Goal: Task Accomplishment & Management: Manage account settings

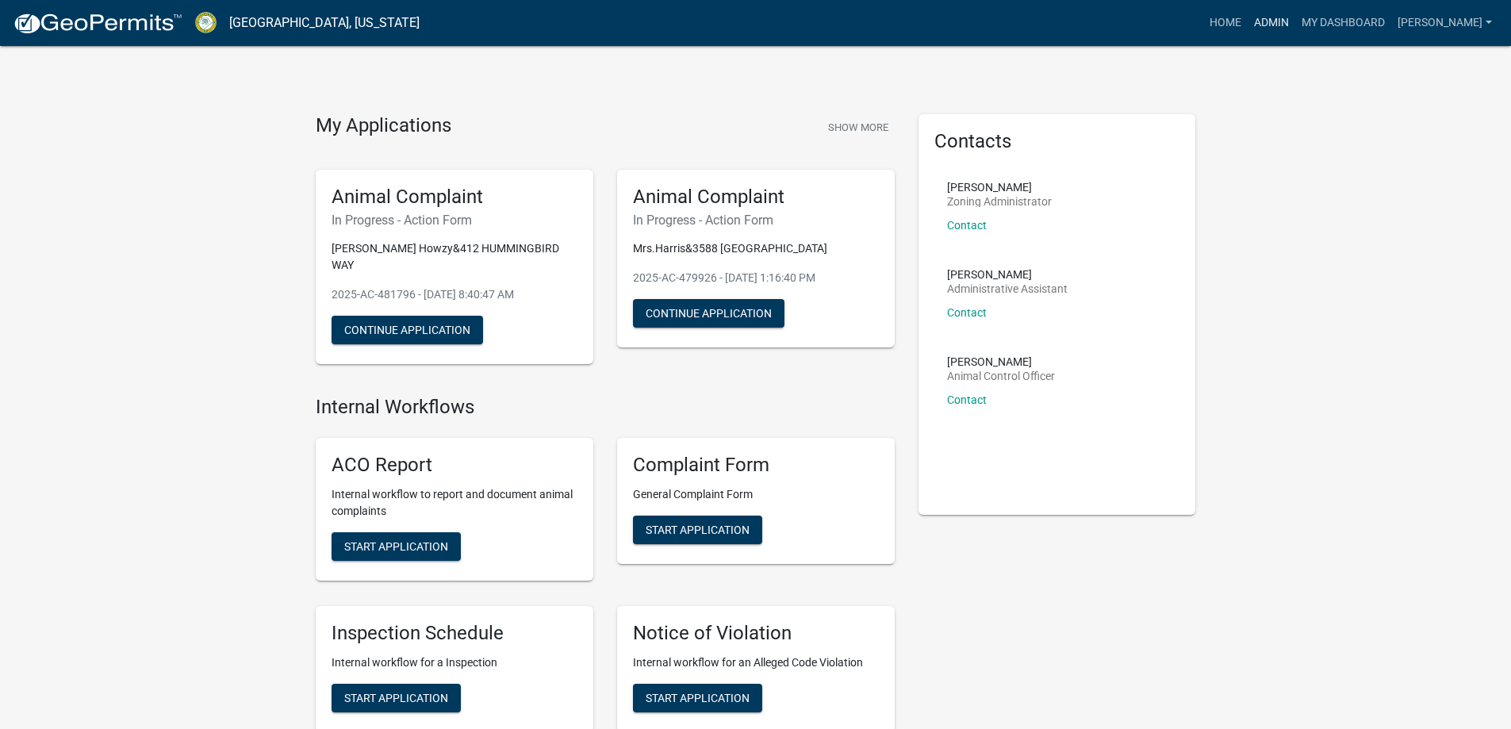
click at [1290, 25] on link "Admin" at bounding box center [1272, 23] width 48 height 30
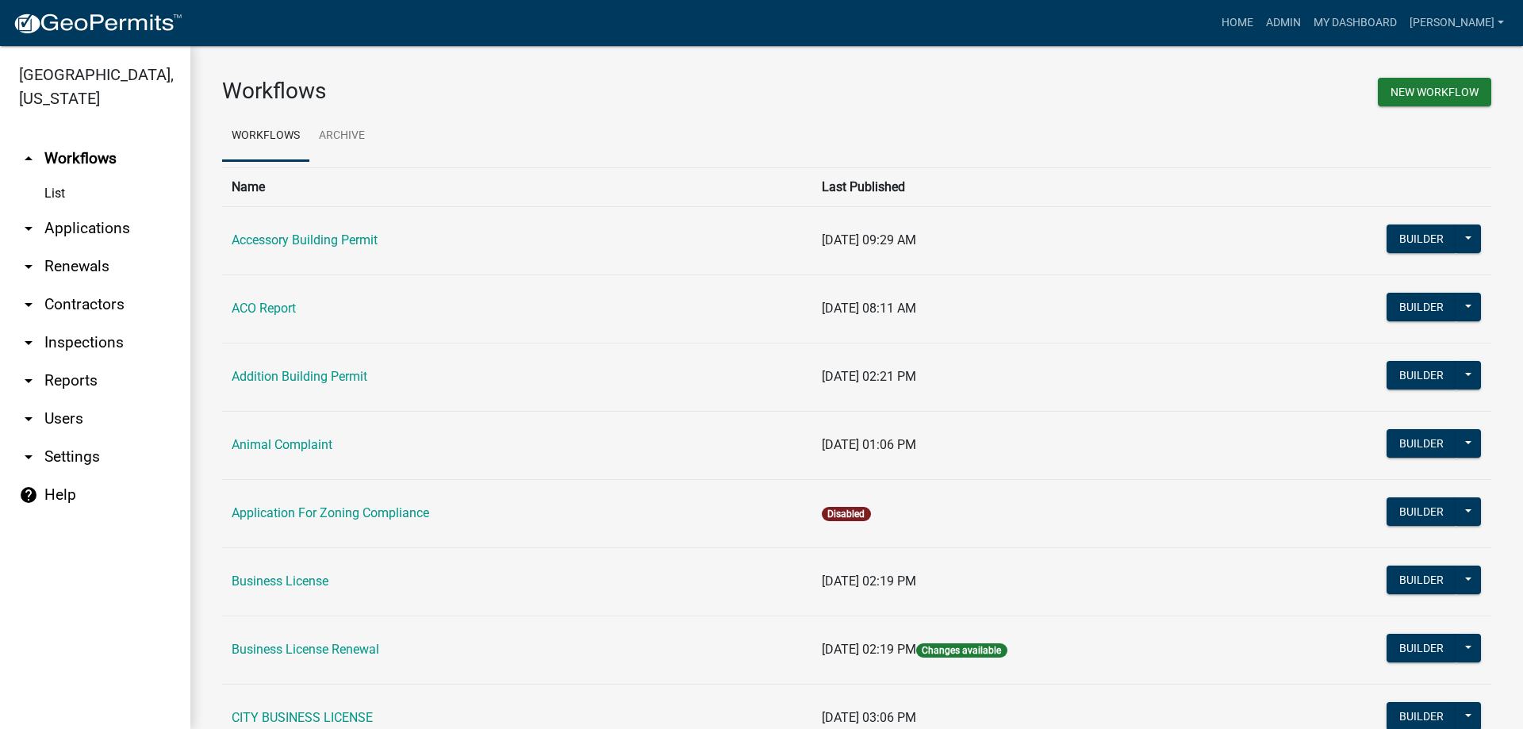
click at [94, 228] on link "arrow_drop_down Applications" at bounding box center [95, 228] width 190 height 38
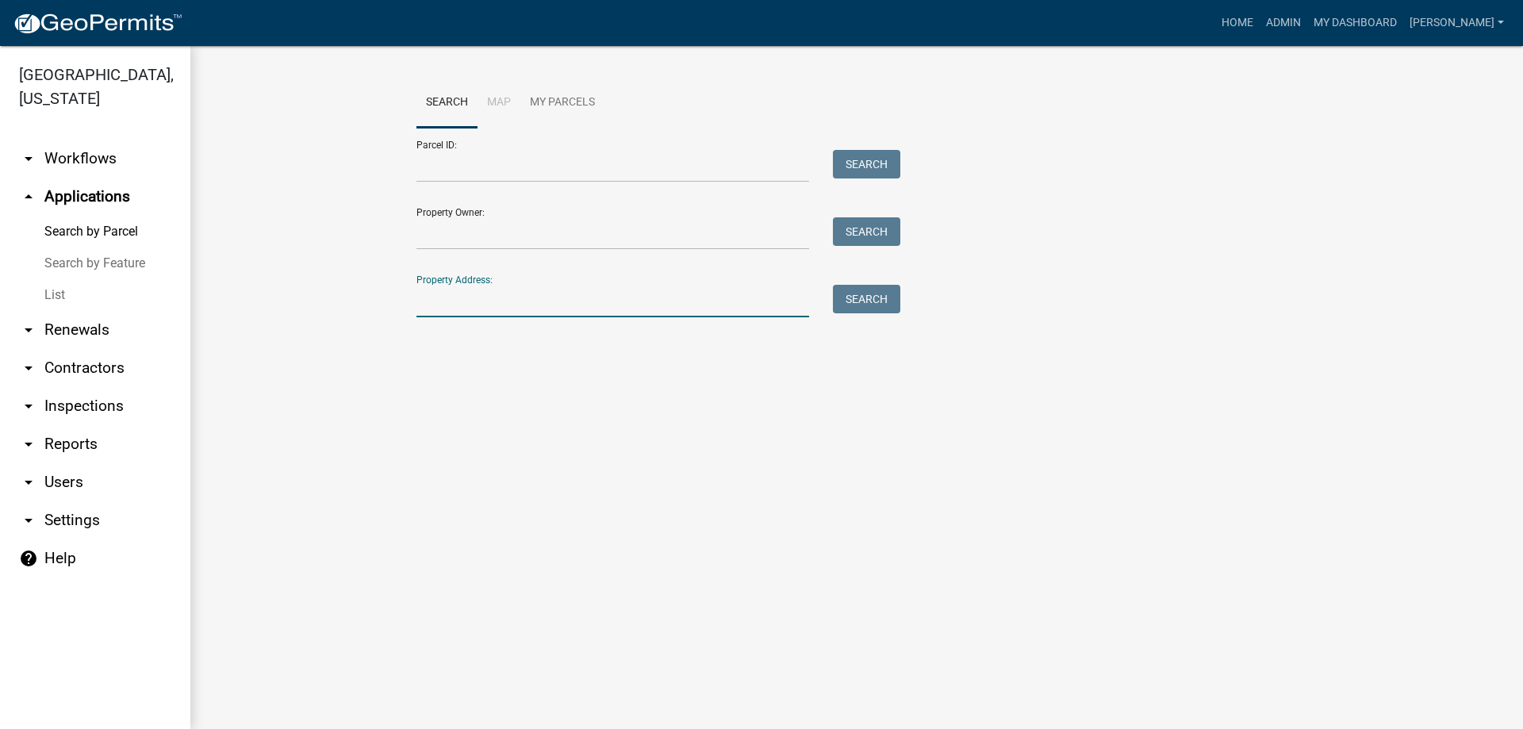
click at [493, 300] on input "Property Address:" at bounding box center [612, 301] width 393 height 33
type input "2010"
click at [871, 305] on button "Search" at bounding box center [866, 299] width 67 height 29
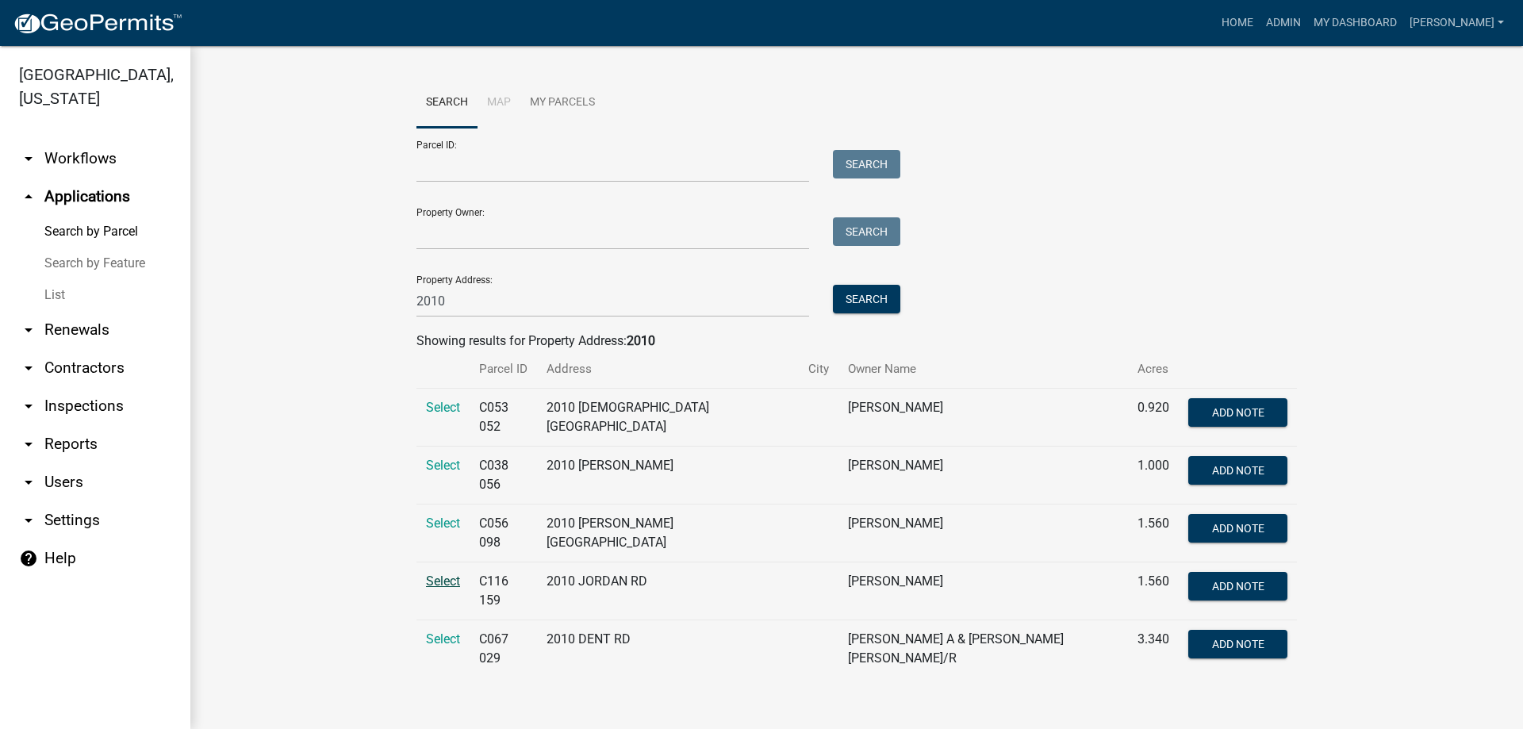
click at [454, 573] on span "Select" at bounding box center [443, 580] width 34 height 15
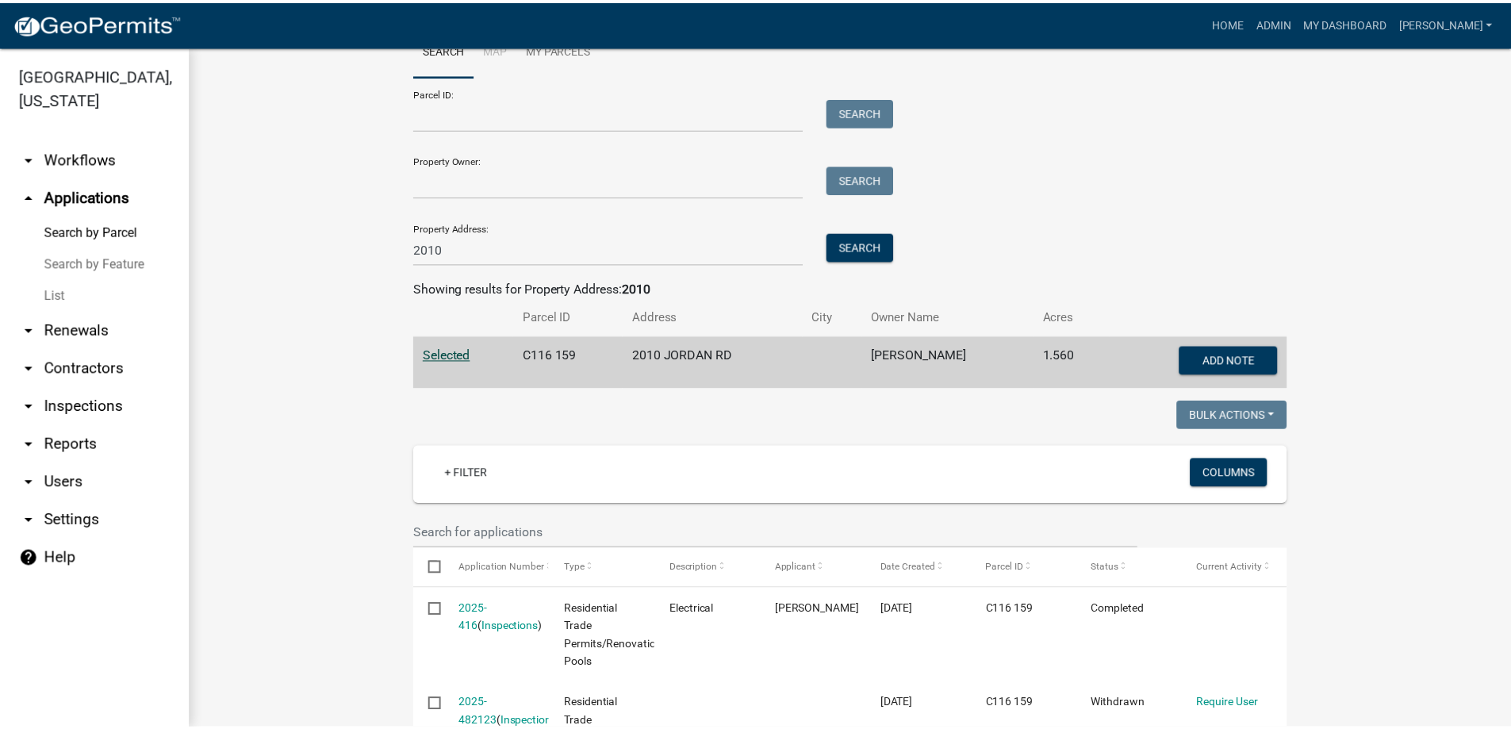
scroll to position [159, 0]
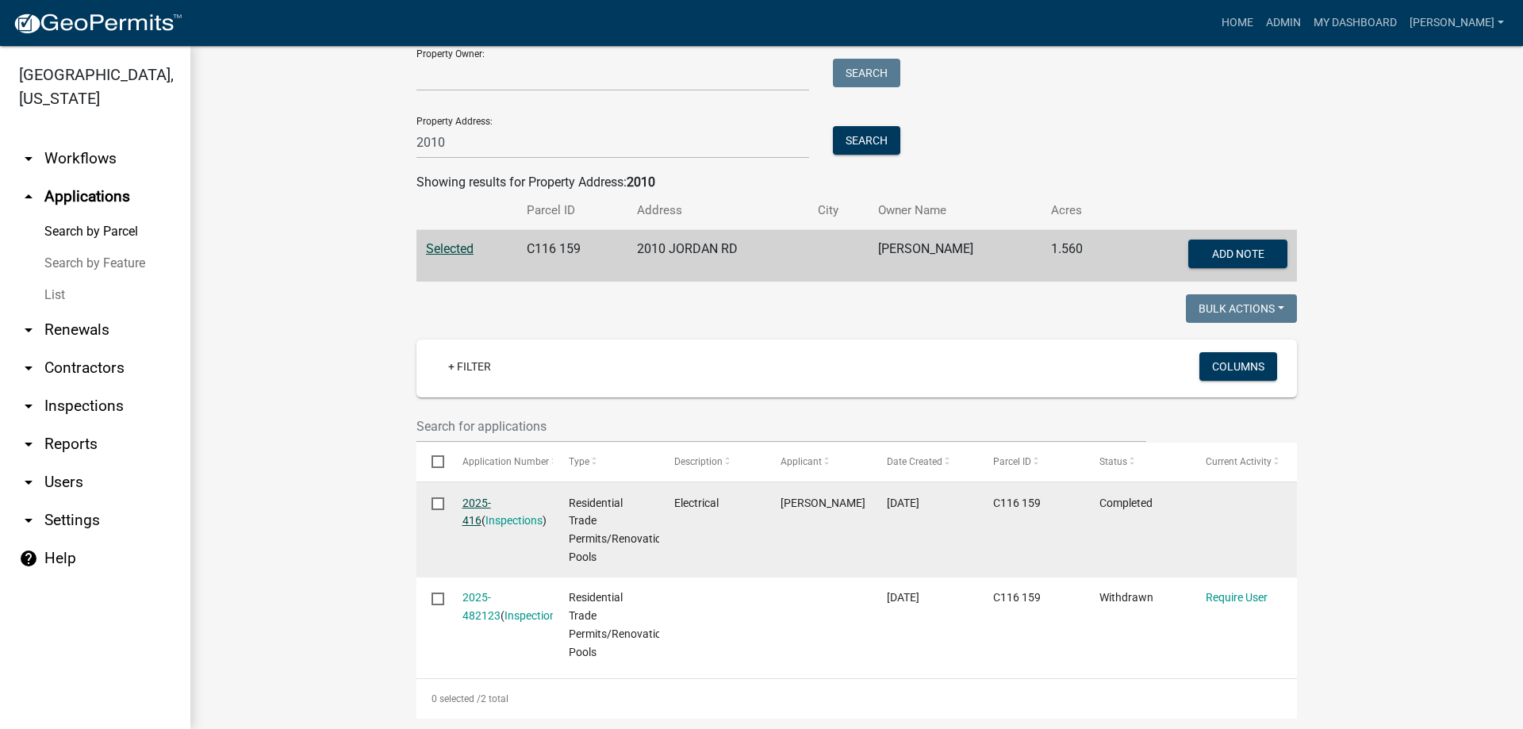
click at [486, 505] on link "2025-416" at bounding box center [476, 512] width 29 height 31
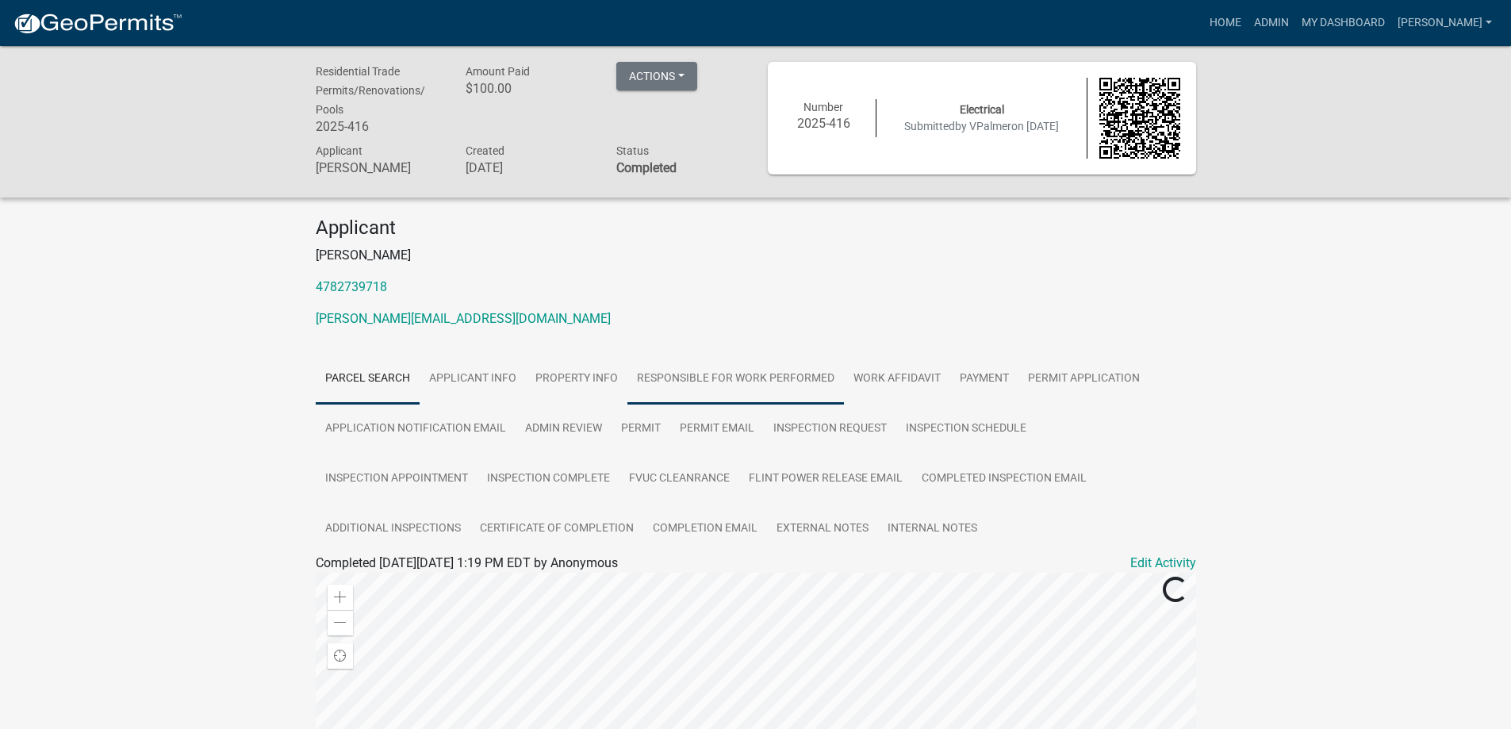
click at [765, 375] on link "Responsible for Work performed" at bounding box center [735, 379] width 217 height 51
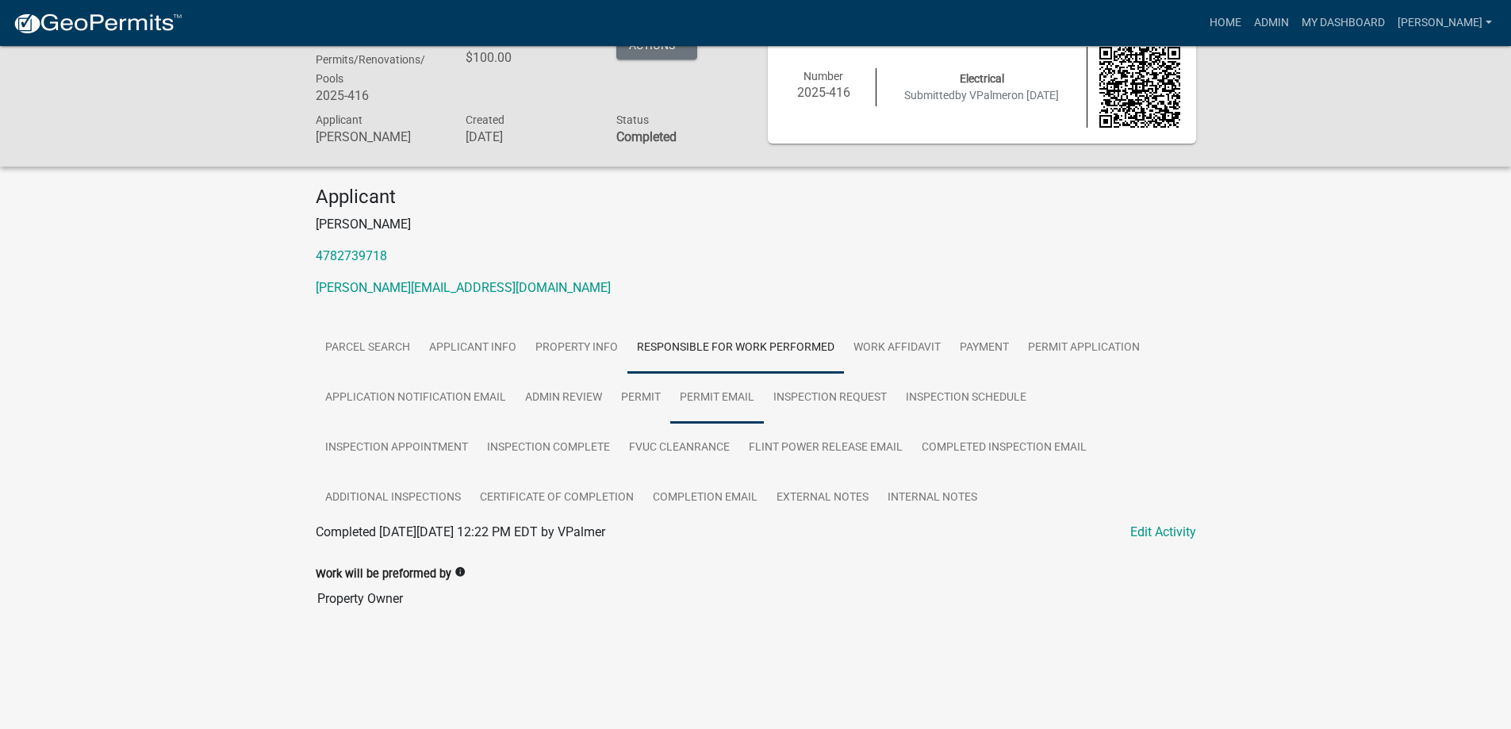
scroll to position [46, 0]
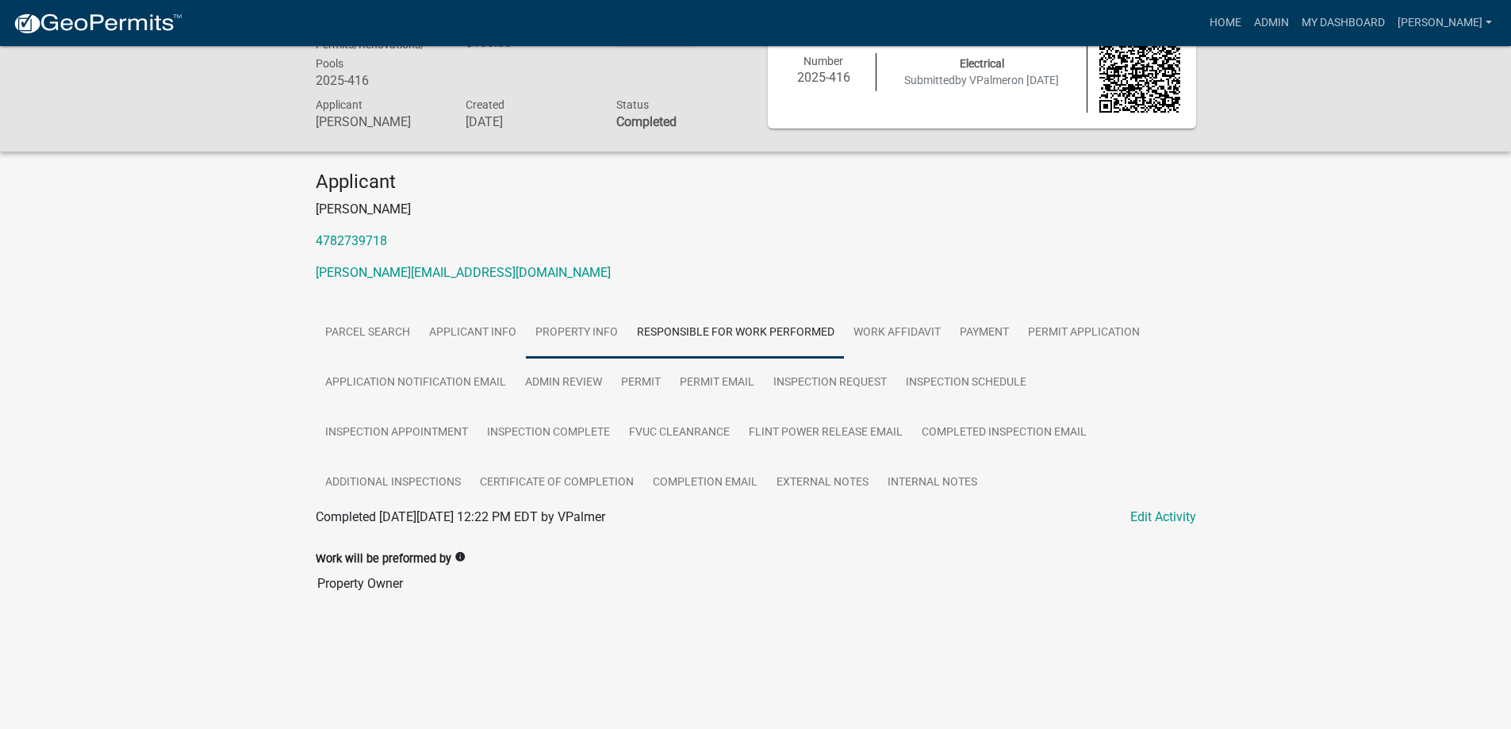
click at [566, 340] on link "Property Info" at bounding box center [577, 333] width 102 height 51
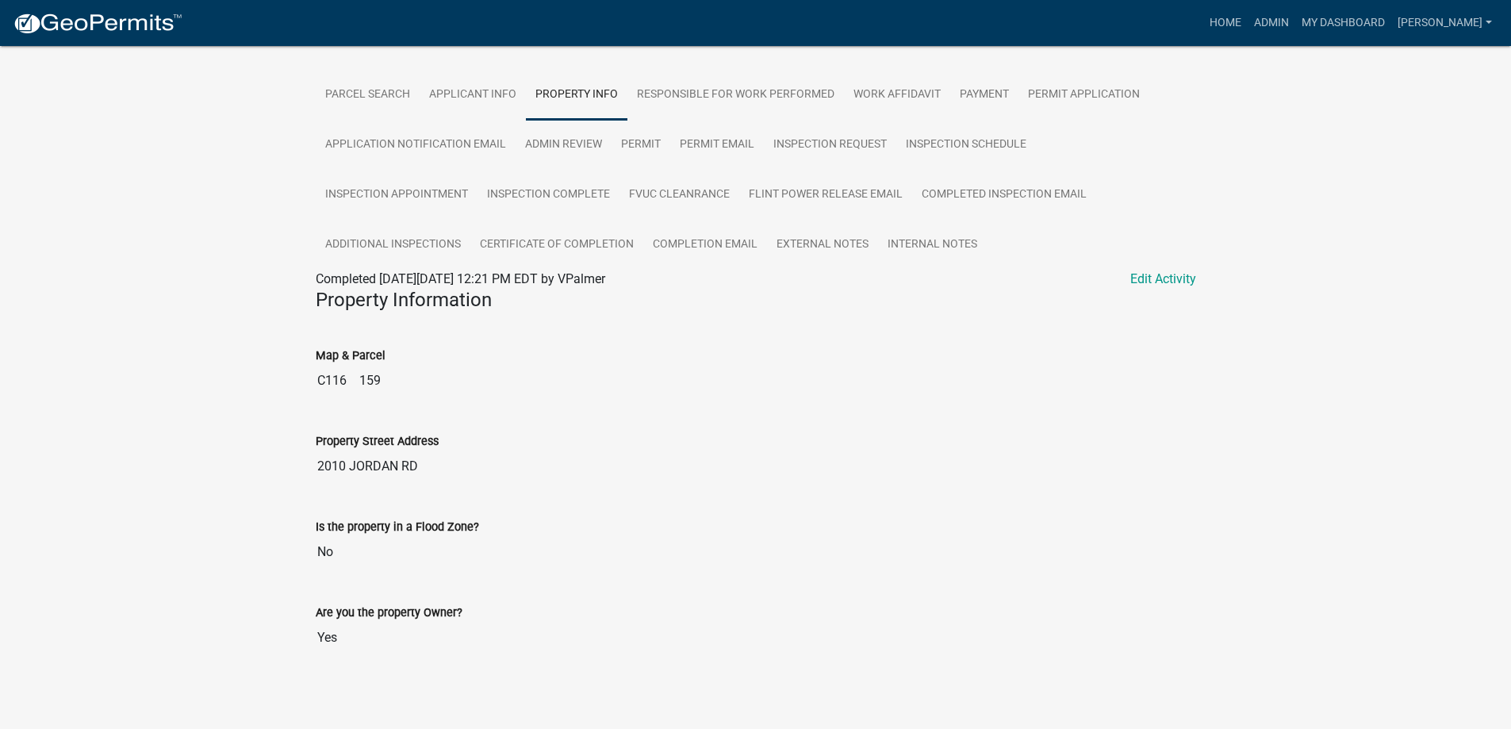
scroll to position [288, 0]
click at [884, 96] on link "Work Affidavit" at bounding box center [897, 91] width 106 height 51
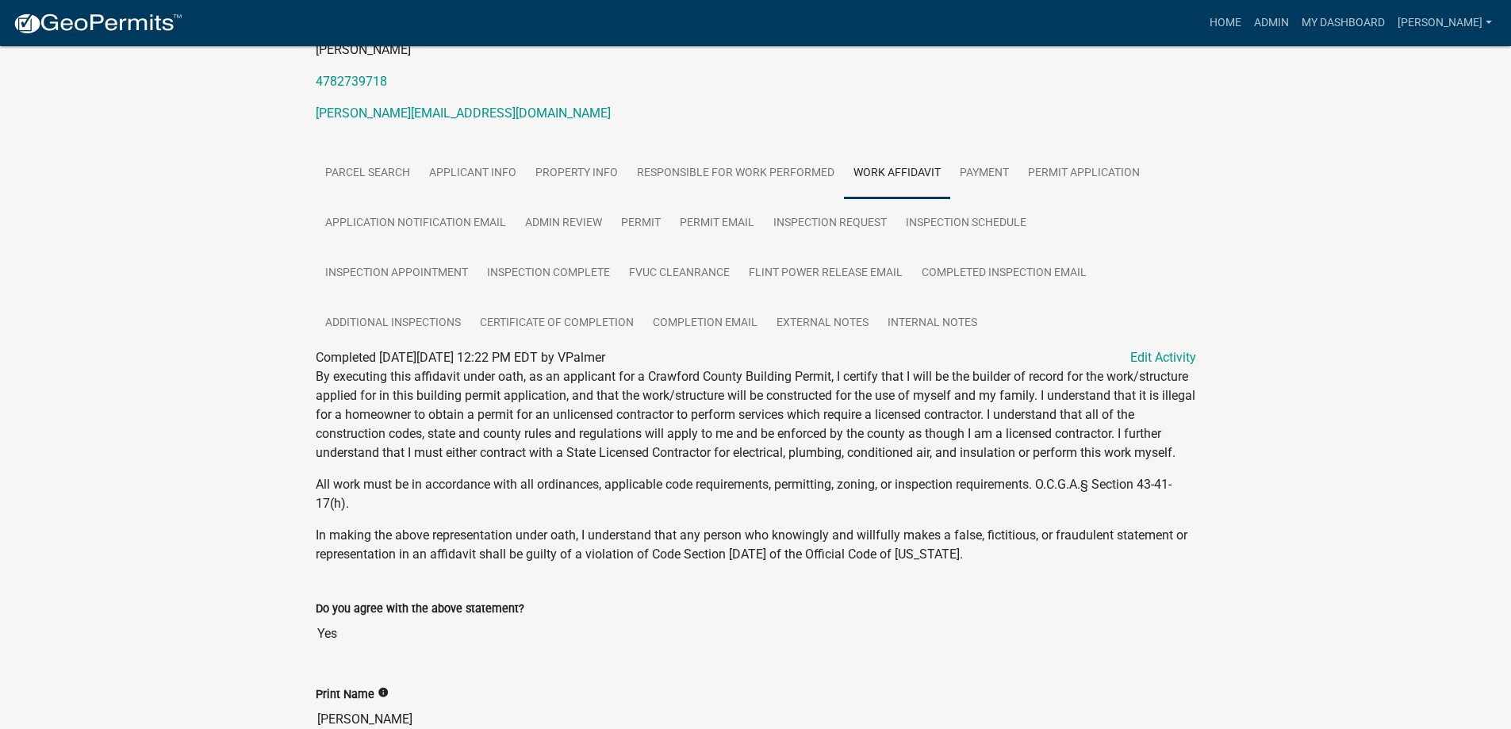
scroll to position [205, 0]
click at [581, 172] on link "Property Info" at bounding box center [577, 174] width 102 height 51
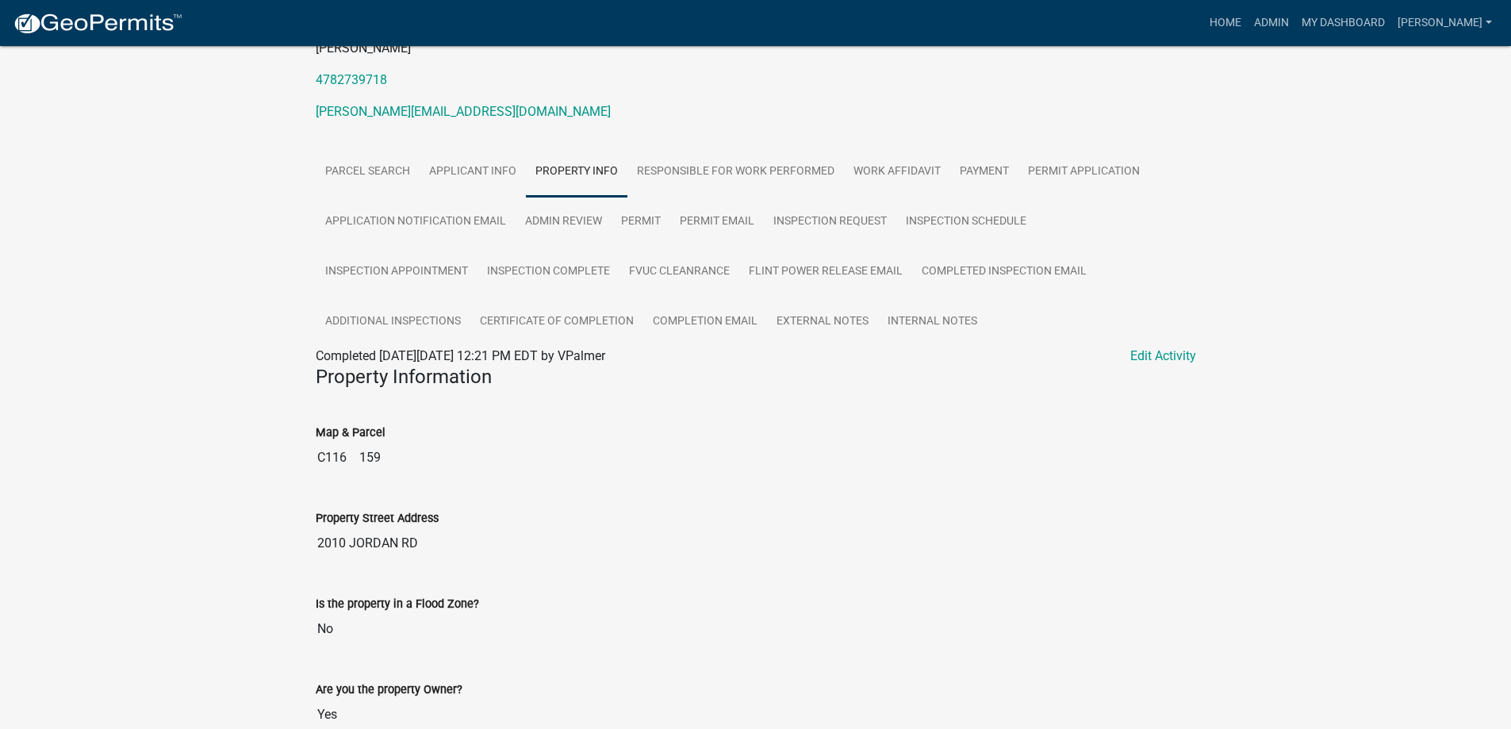
scroll to position [50, 0]
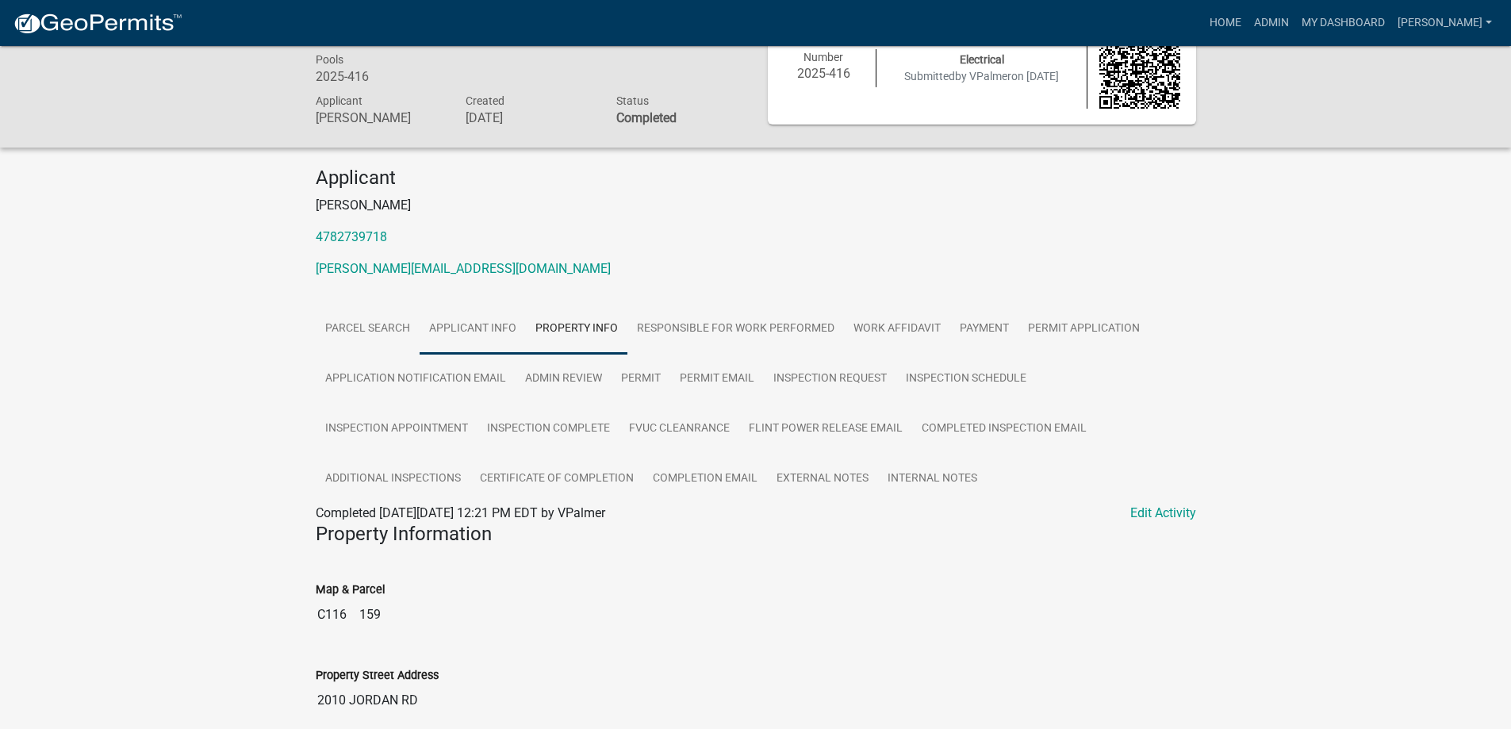
click at [495, 332] on link "Applicant Info" at bounding box center [473, 329] width 106 height 51
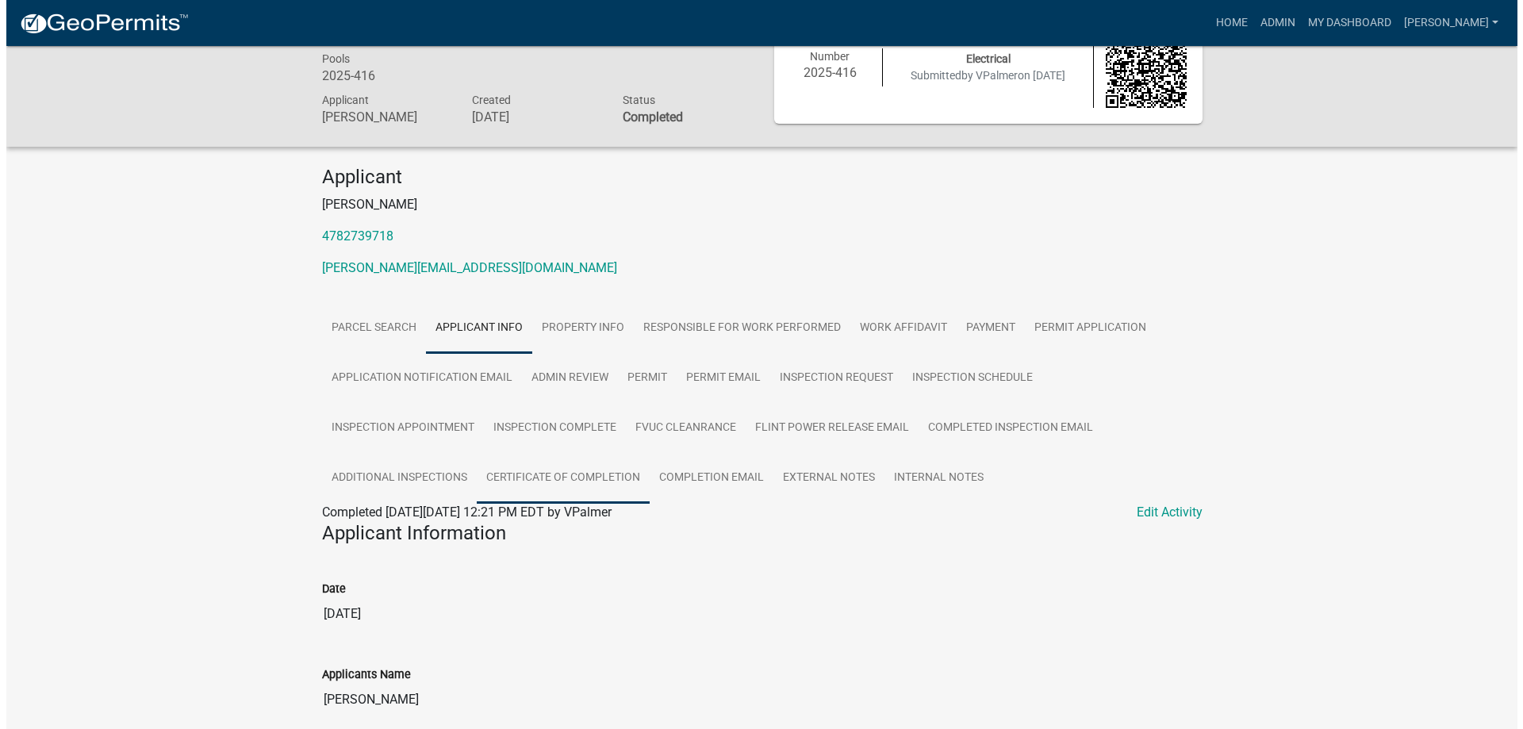
scroll to position [0, 0]
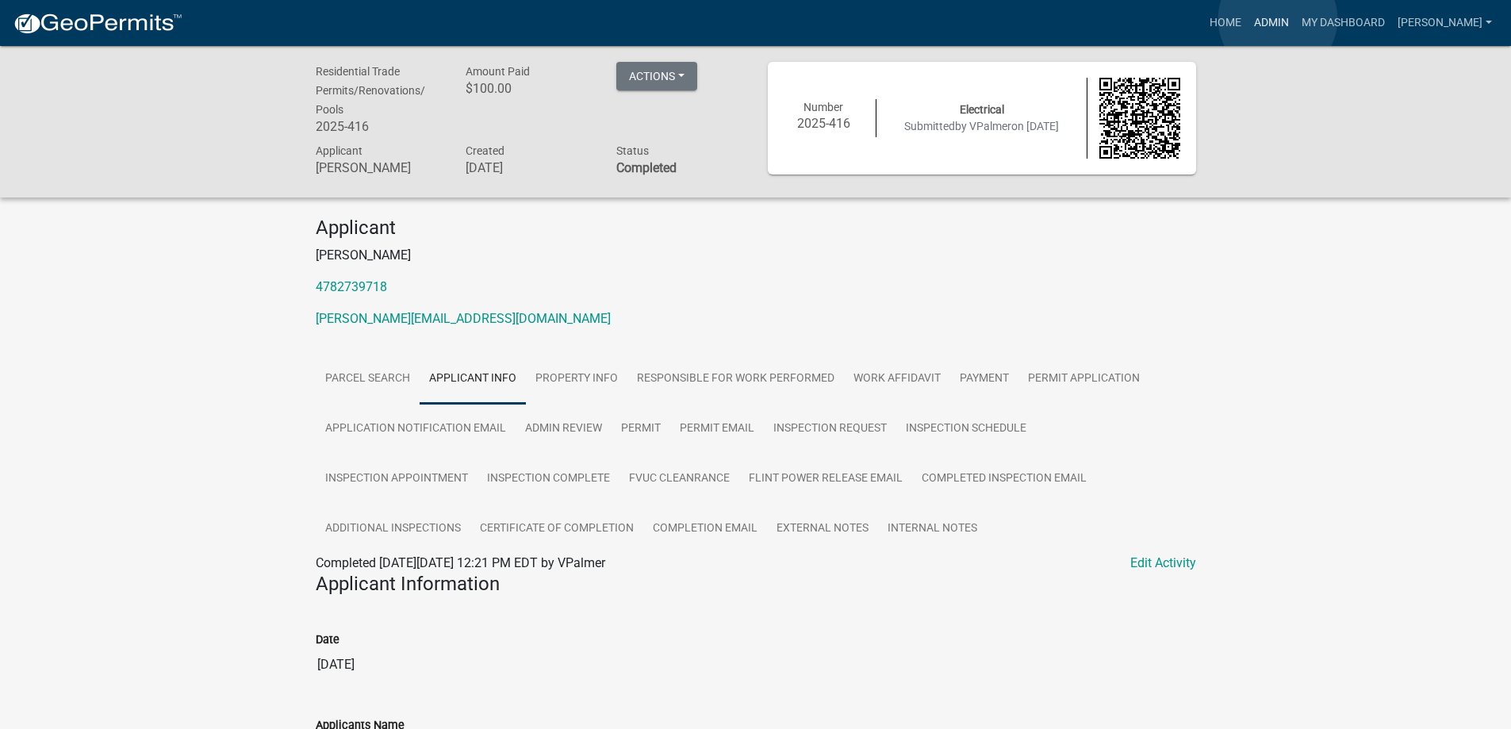
click at [1278, 19] on link "Admin" at bounding box center [1272, 23] width 48 height 30
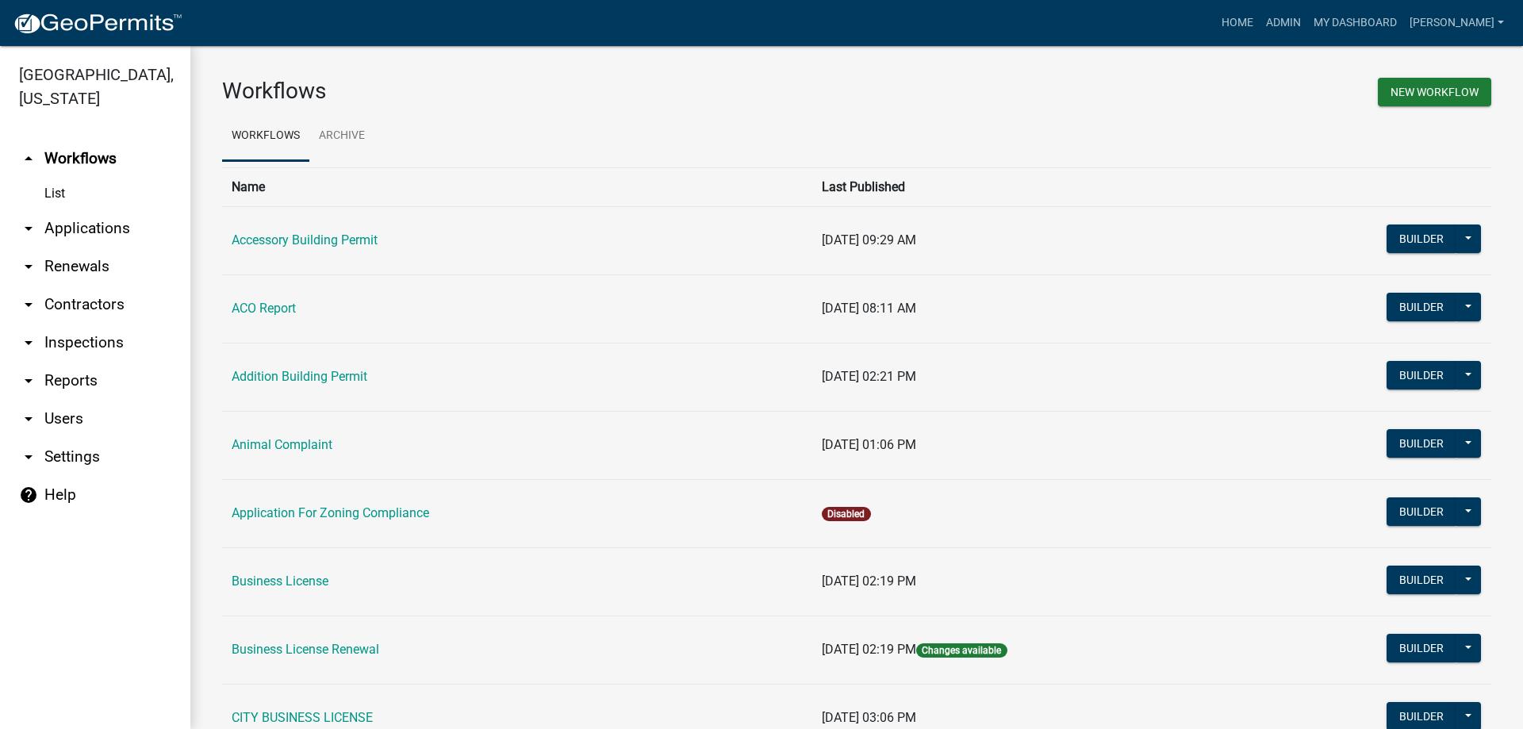
click at [71, 233] on link "arrow_drop_down Applications" at bounding box center [95, 228] width 190 height 38
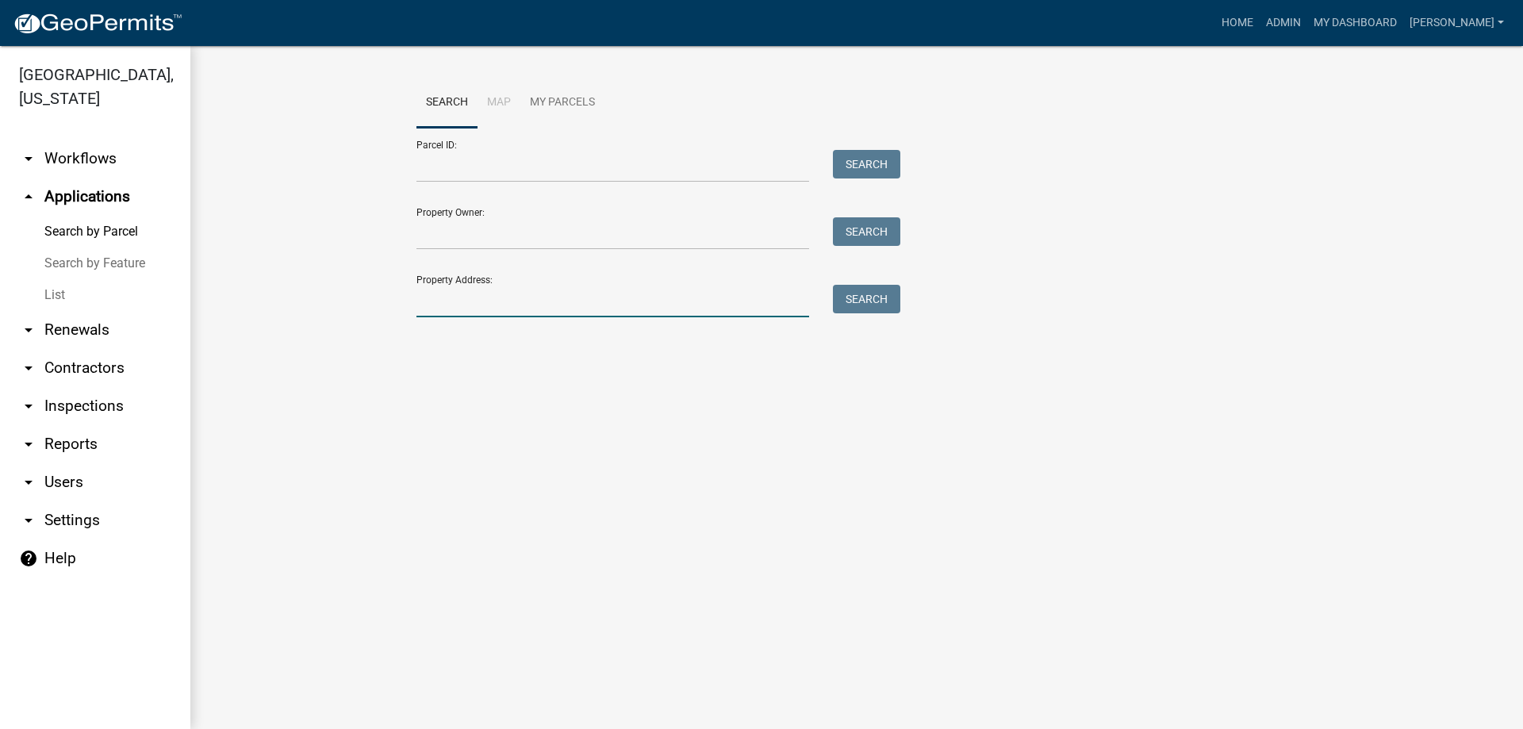
click at [485, 309] on input "Property Address:" at bounding box center [612, 301] width 393 height 33
click at [886, 305] on button "Search" at bounding box center [866, 299] width 67 height 29
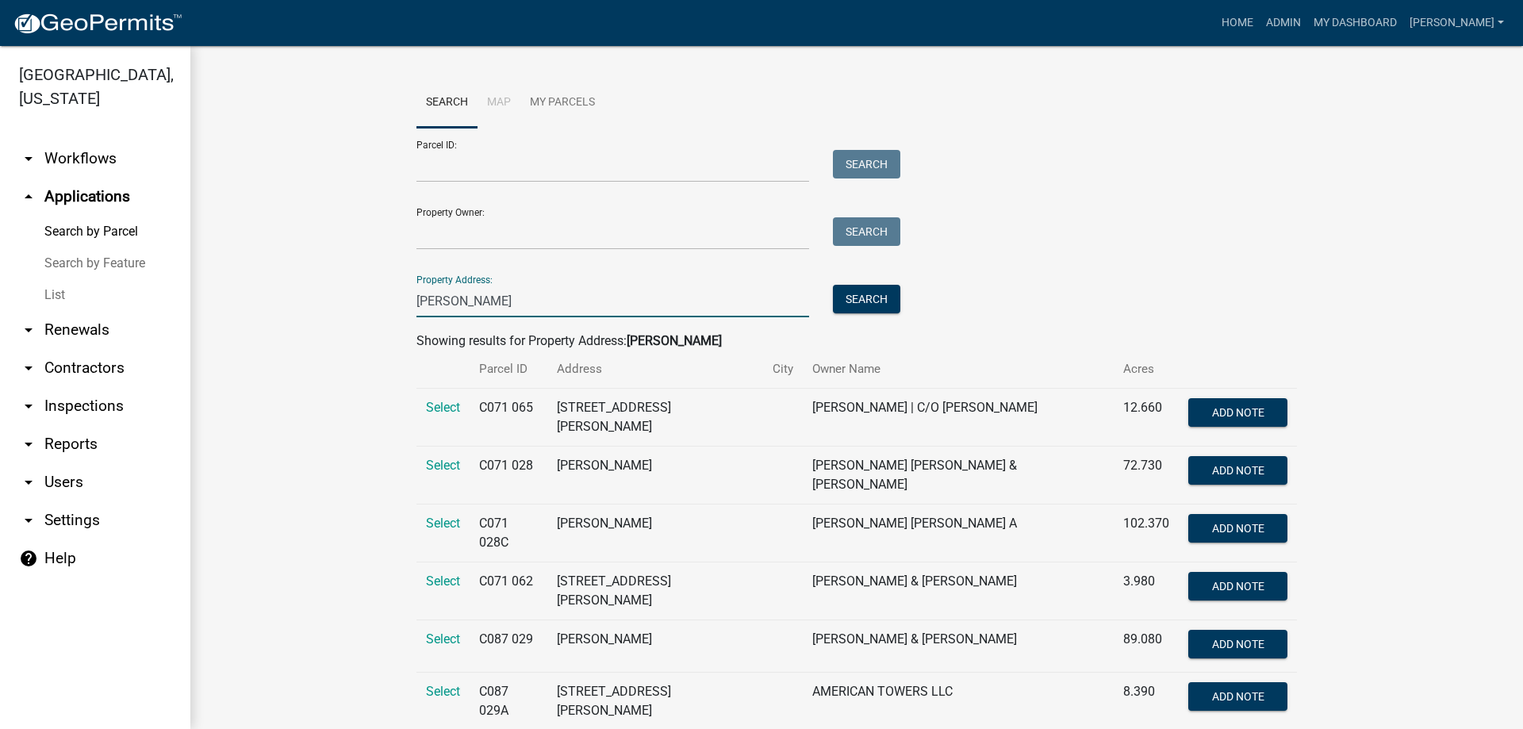
drag, startPoint x: 485, startPoint y: 309, endPoint x: 329, endPoint y: 285, distance: 158.2
type input "666"
drag, startPoint x: 431, startPoint y: 301, endPoint x: 362, endPoint y: 303, distance: 68.2
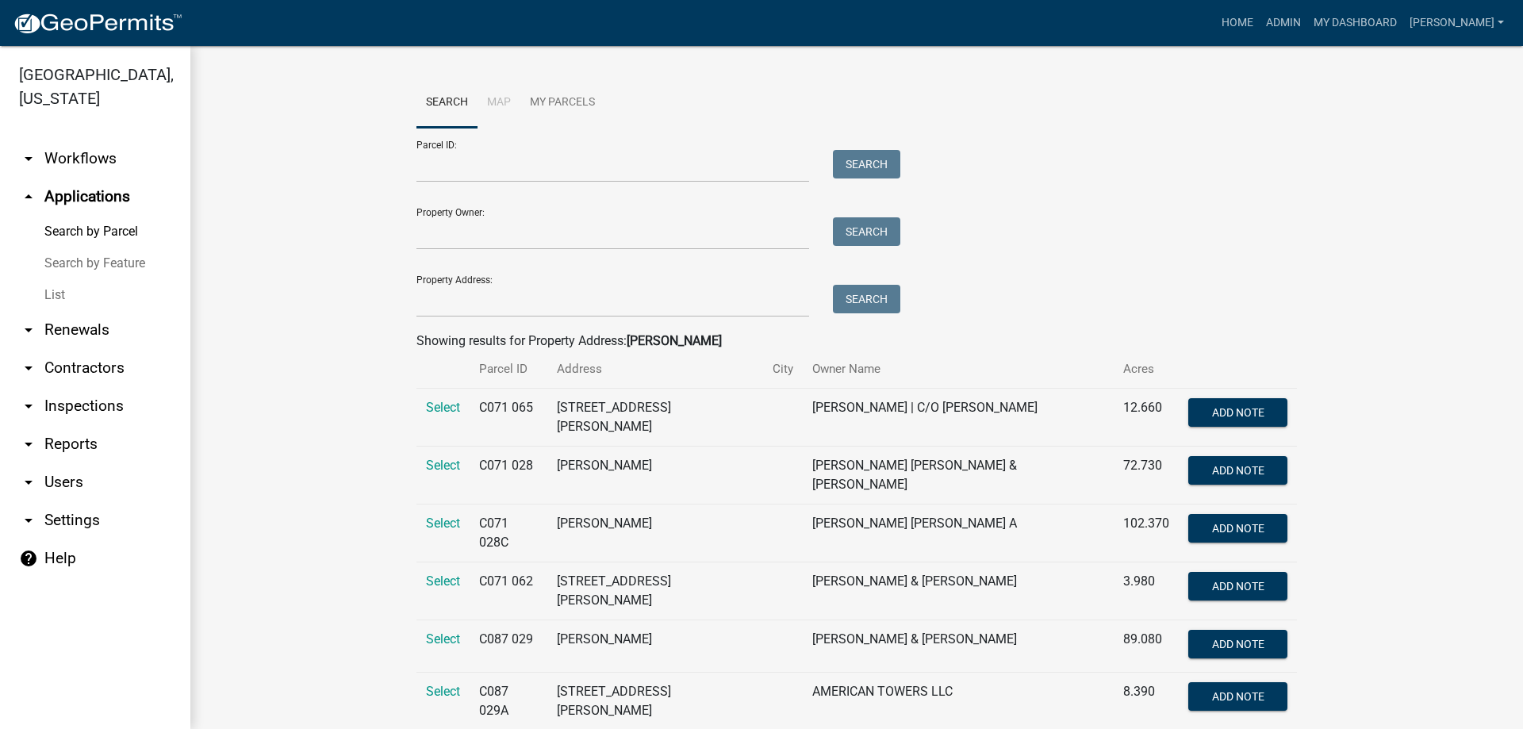
click at [59, 298] on link "List" at bounding box center [95, 295] width 190 height 32
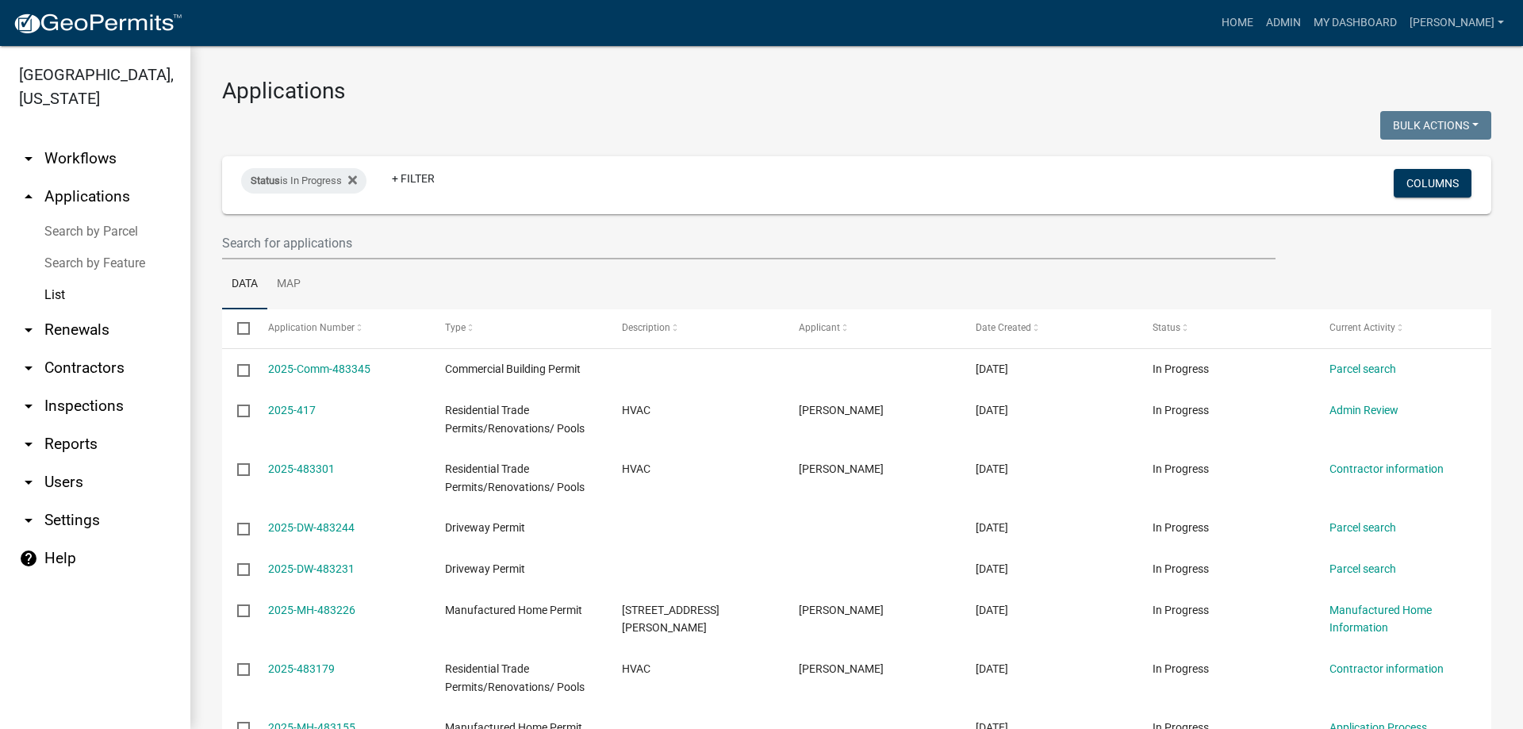
click at [79, 192] on link "arrow_drop_up Applications" at bounding box center [95, 197] width 190 height 38
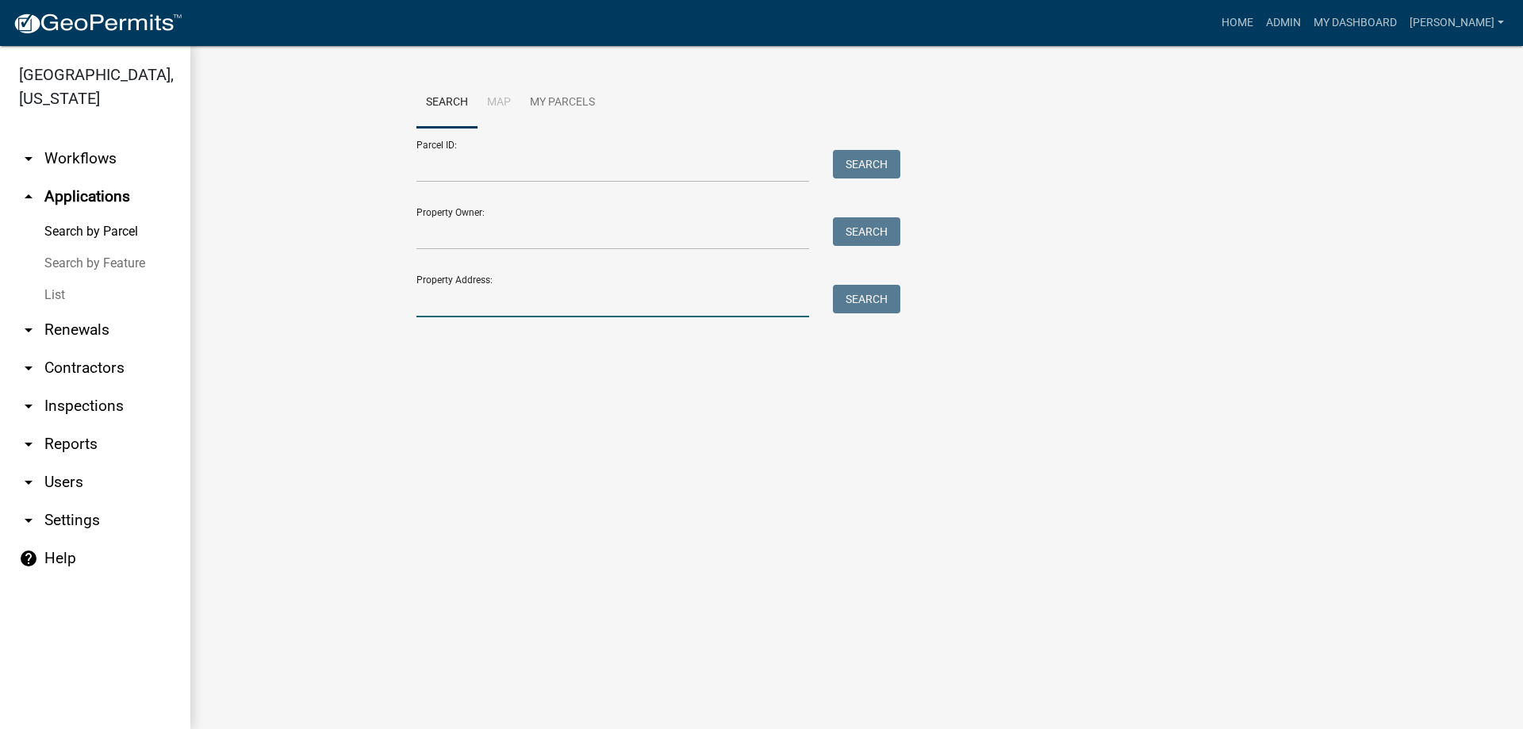
click at [504, 294] on input "Property Address:" at bounding box center [612, 301] width 393 height 33
click at [474, 164] on input "Parcel ID:" at bounding box center [612, 166] width 393 height 33
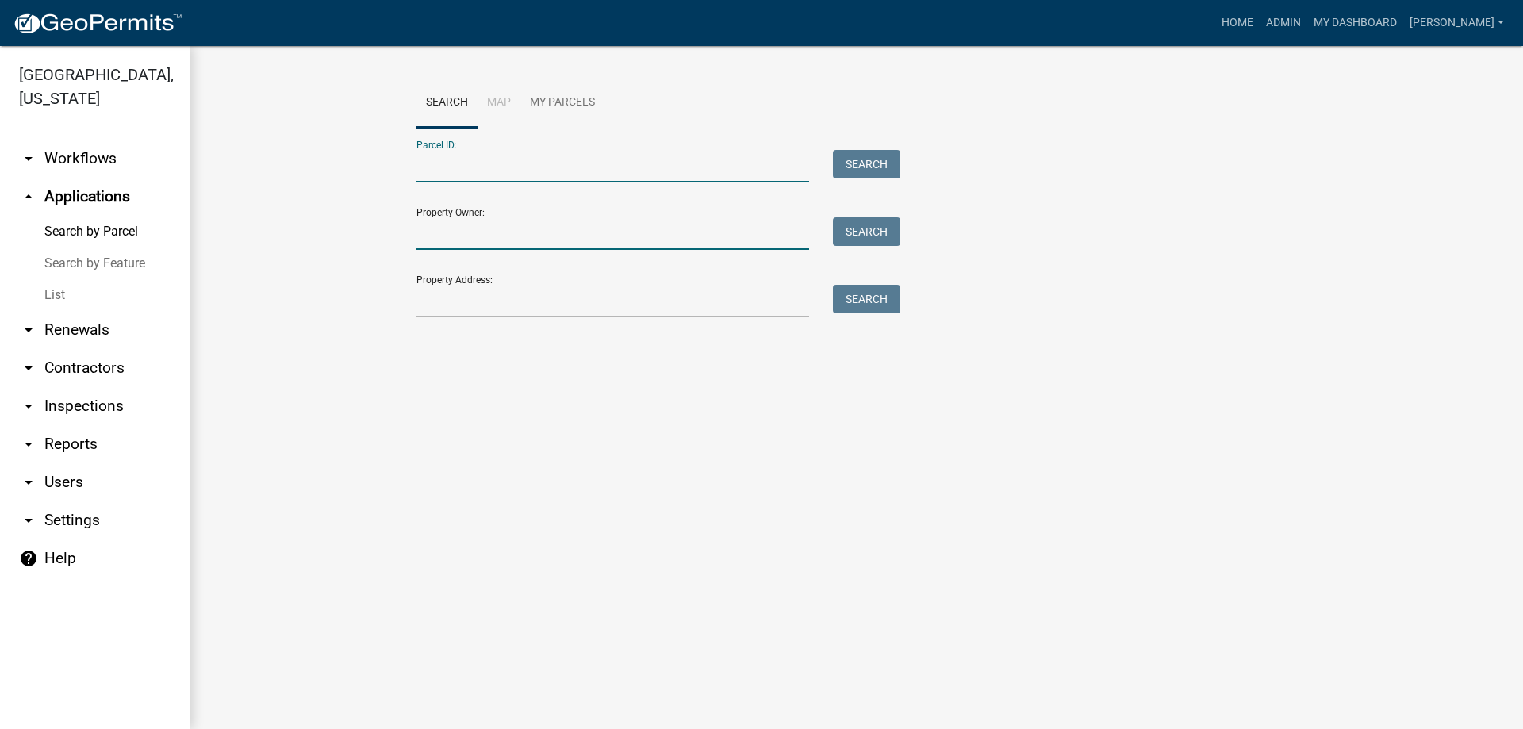
click at [471, 232] on input "Property Owner:" at bounding box center [612, 233] width 393 height 33
type input "[PERSON_NAME]"
click at [881, 223] on button "Search" at bounding box center [866, 231] width 67 height 29
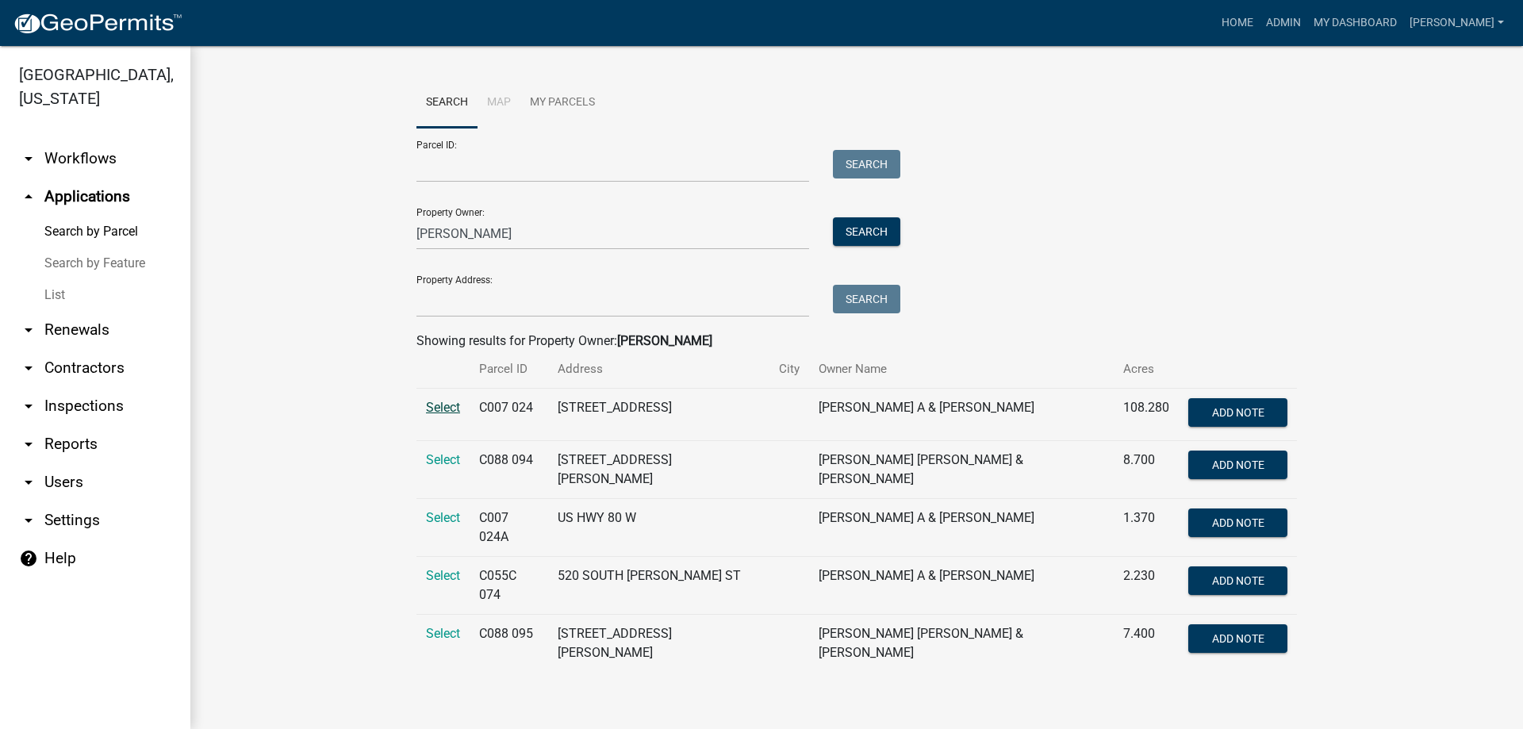
click at [442, 405] on span "Select" at bounding box center [443, 407] width 34 height 15
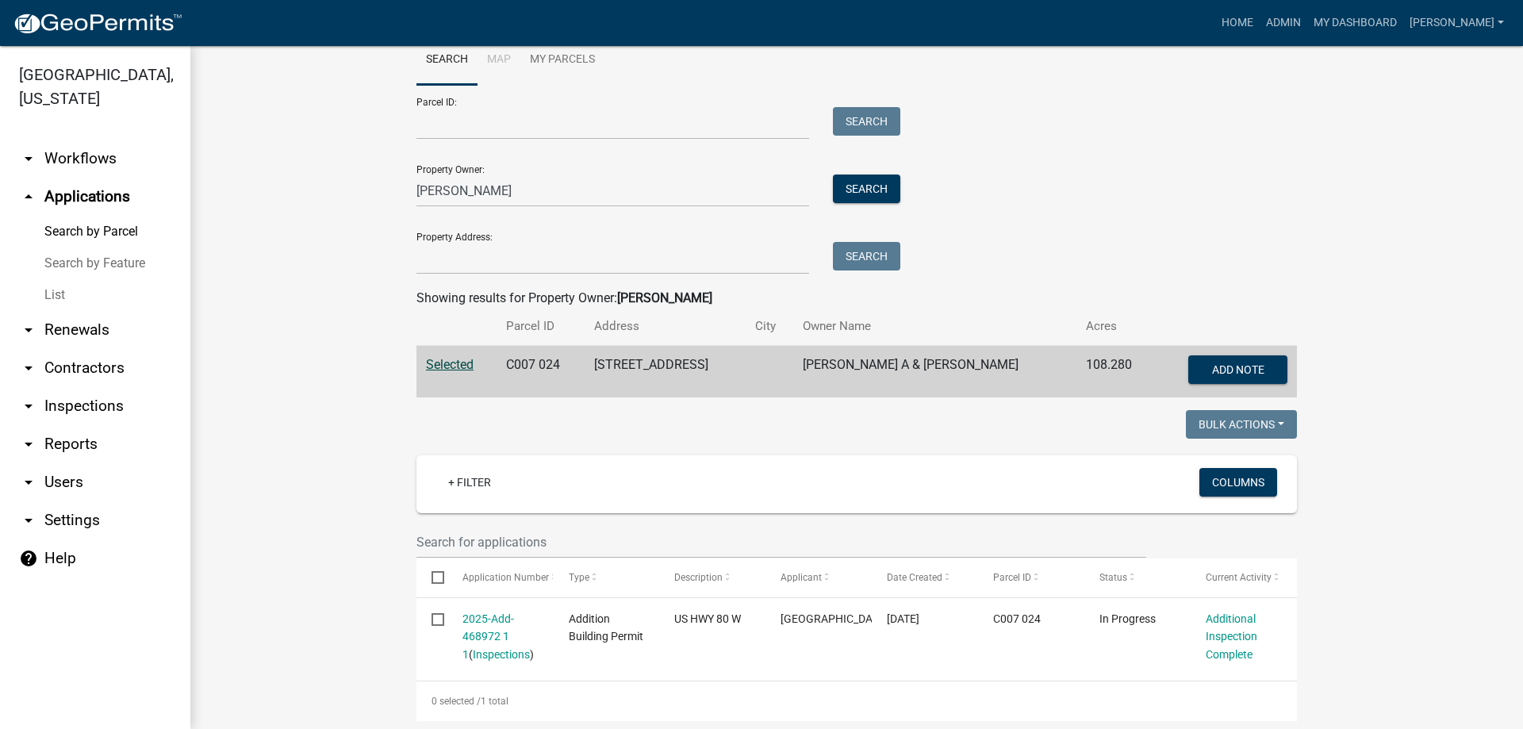
scroll to position [67, 0]
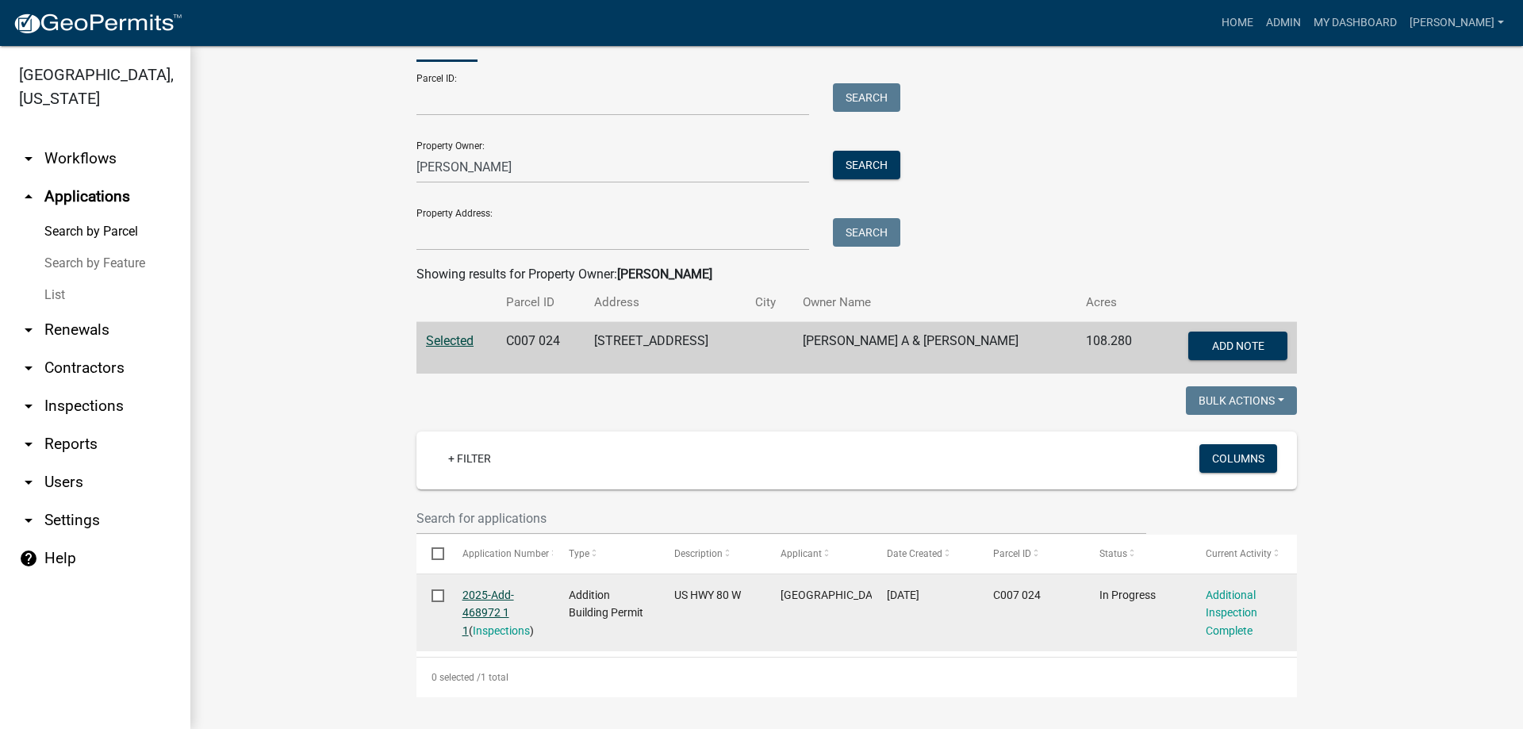
click at [487, 596] on link "2025-Add-468972 1 1" at bounding box center [488, 613] width 52 height 49
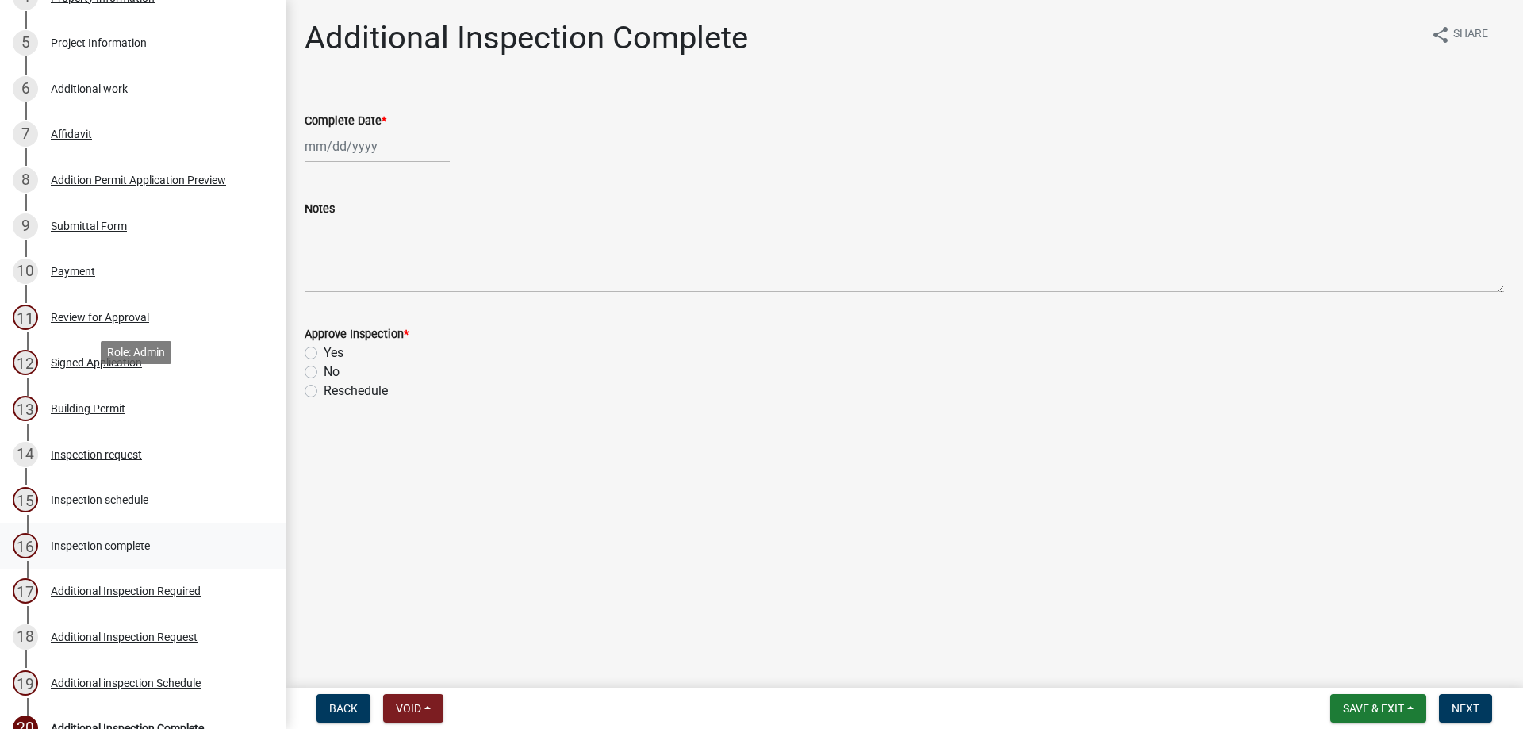
scroll to position [555, 0]
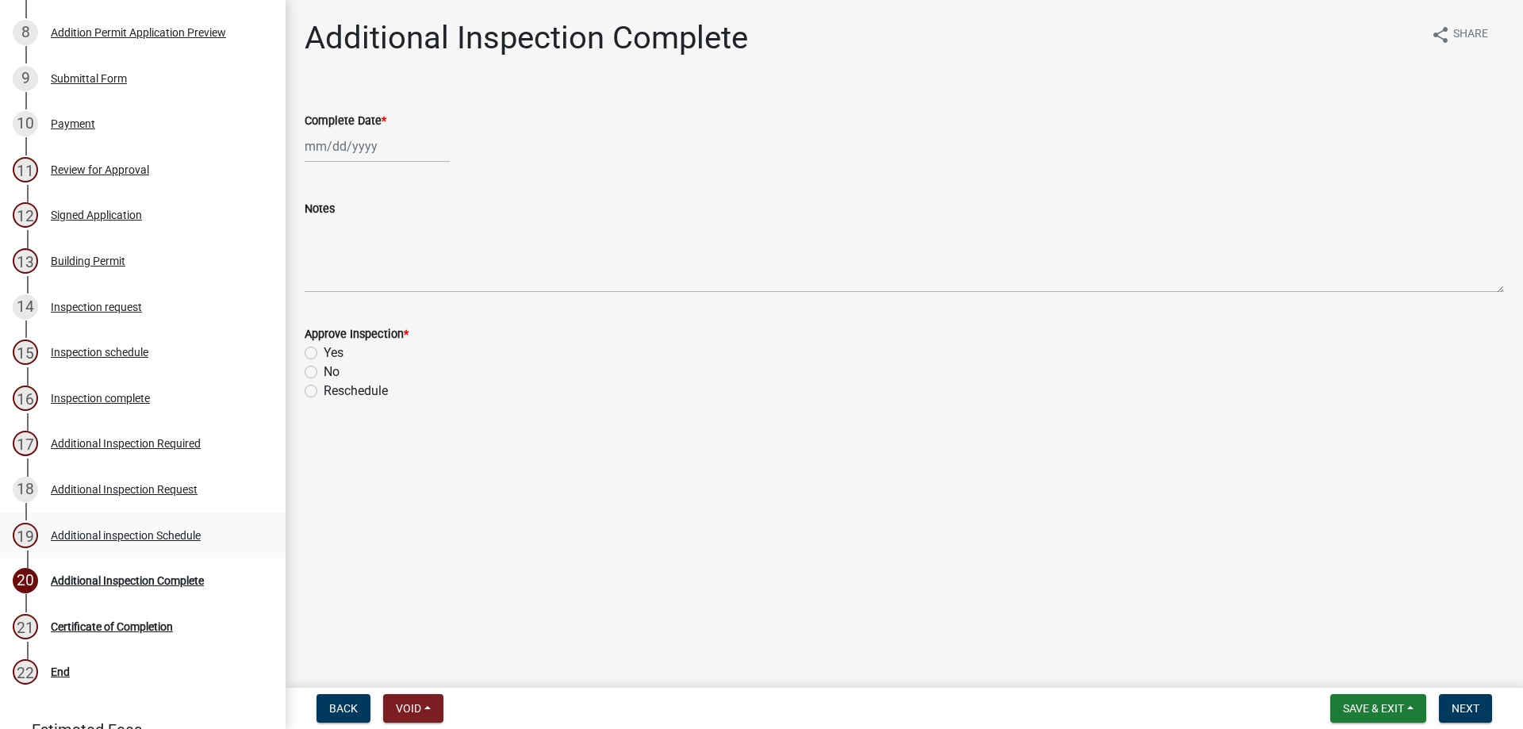
click at [135, 530] on div "Additional inspection Schedule" at bounding box center [126, 535] width 150 height 11
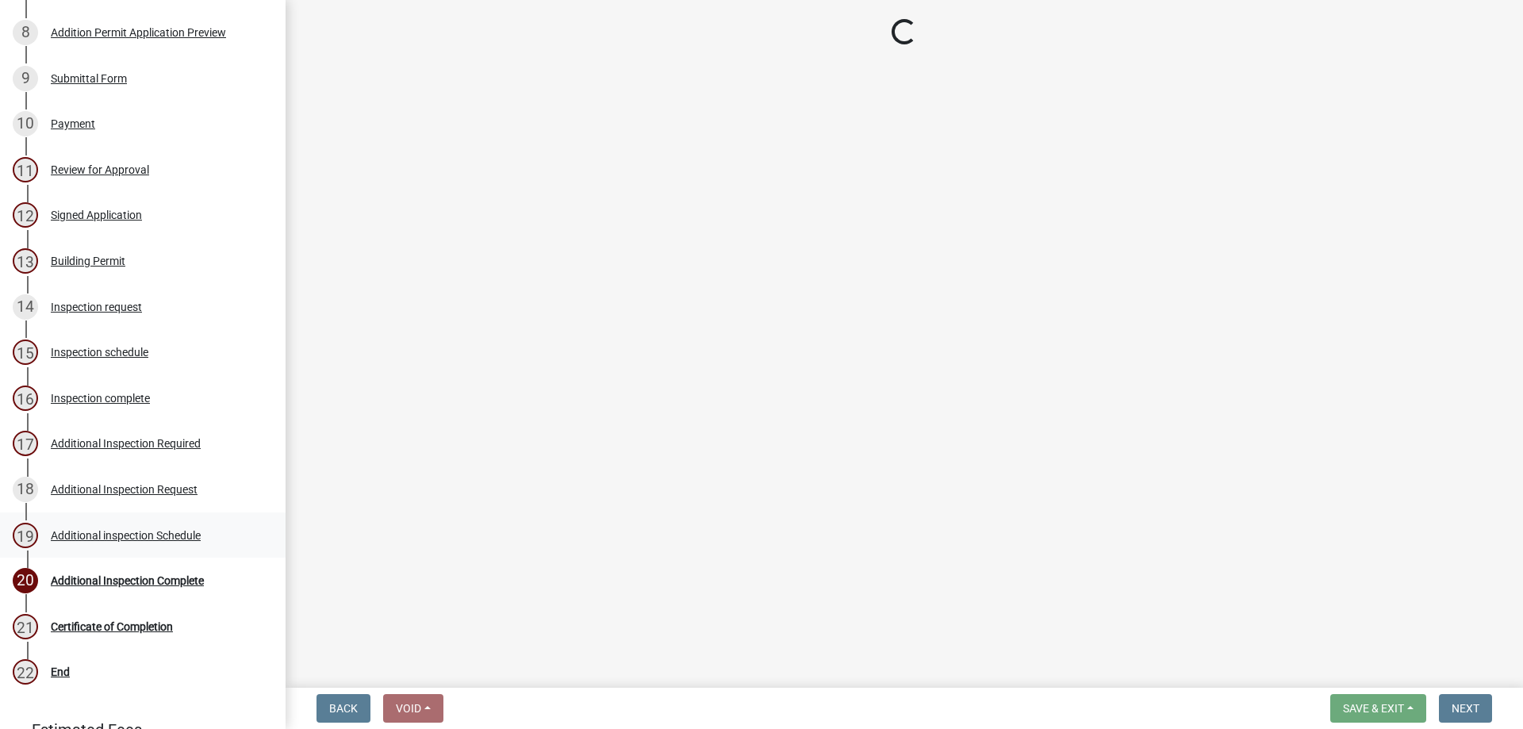
select select "3acdf11f-131c-438b-b450-ae4501c32128"
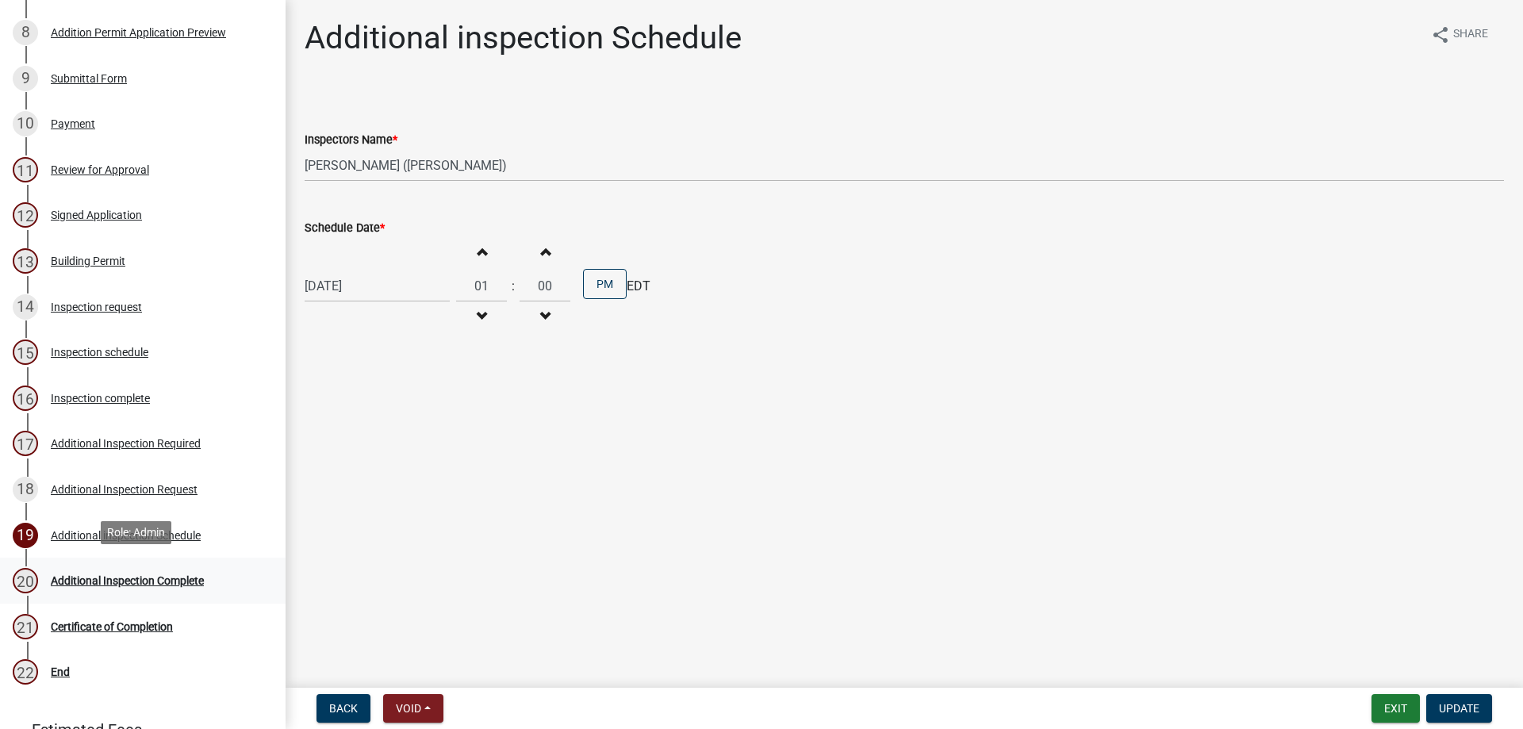
click at [133, 577] on div "Additional Inspection Complete" at bounding box center [127, 580] width 153 height 11
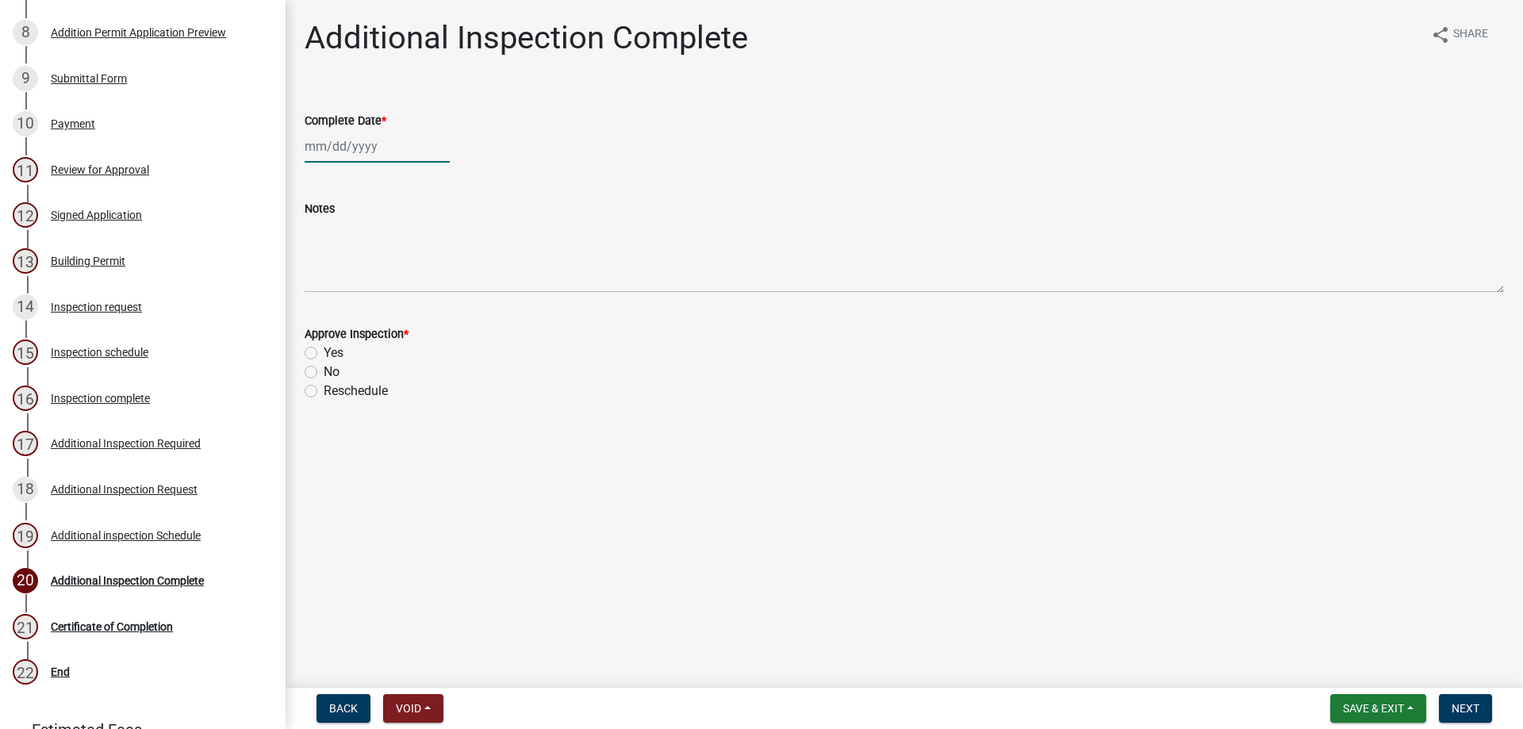
click at [371, 150] on div at bounding box center [377, 146] width 145 height 33
select select "9"
select select "2025"
click at [369, 307] on div "24" at bounding box center [370, 306] width 25 height 25
type input "[DATE]"
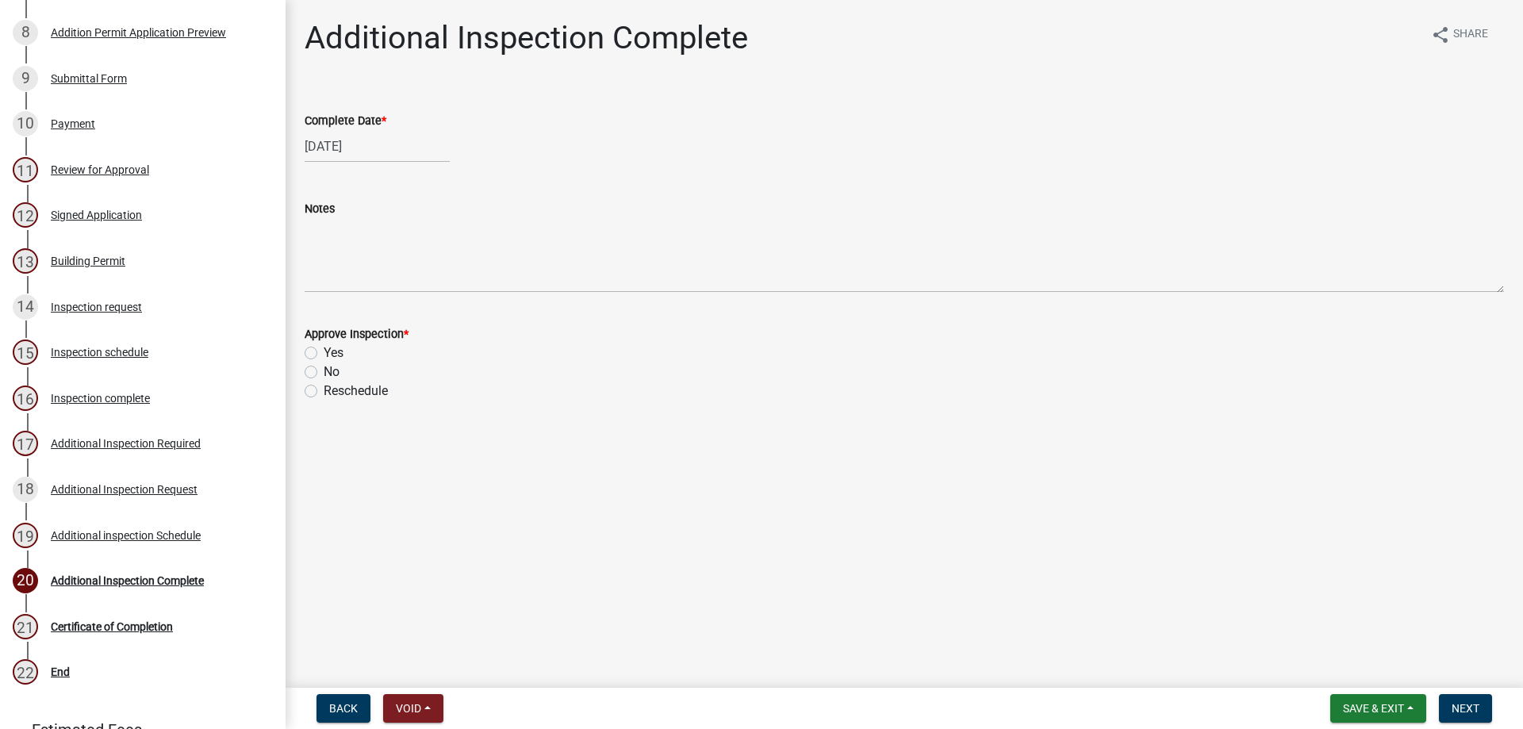
click at [324, 355] on label "Yes" at bounding box center [334, 352] width 20 height 19
click at [324, 354] on input "Yes" at bounding box center [329, 348] width 10 height 10
radio input "true"
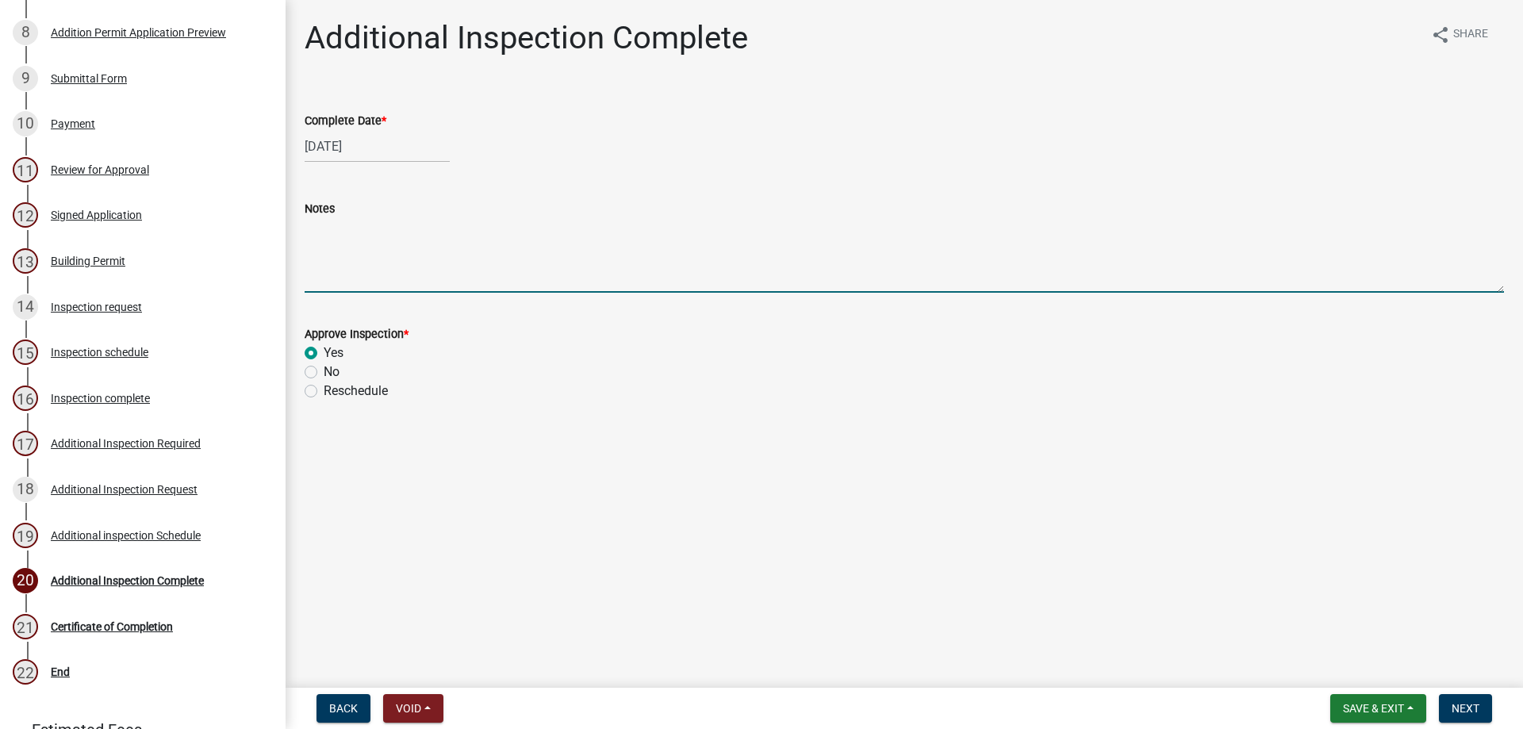
click at [351, 286] on textarea "Notes" at bounding box center [904, 255] width 1199 height 75
type textarea "Inspected by [PERSON_NAME]"
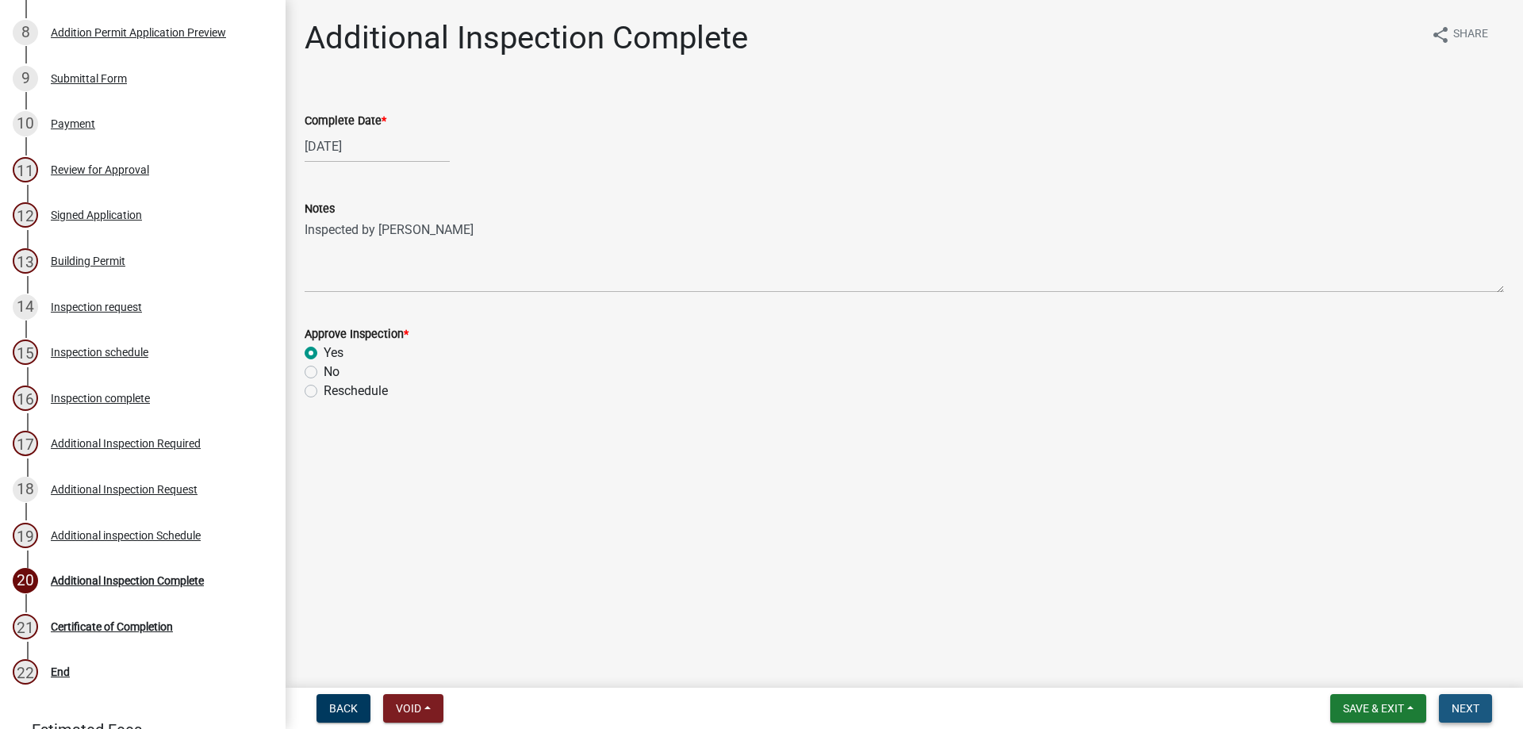
click at [1476, 713] on span "Next" at bounding box center [1465, 708] width 28 height 13
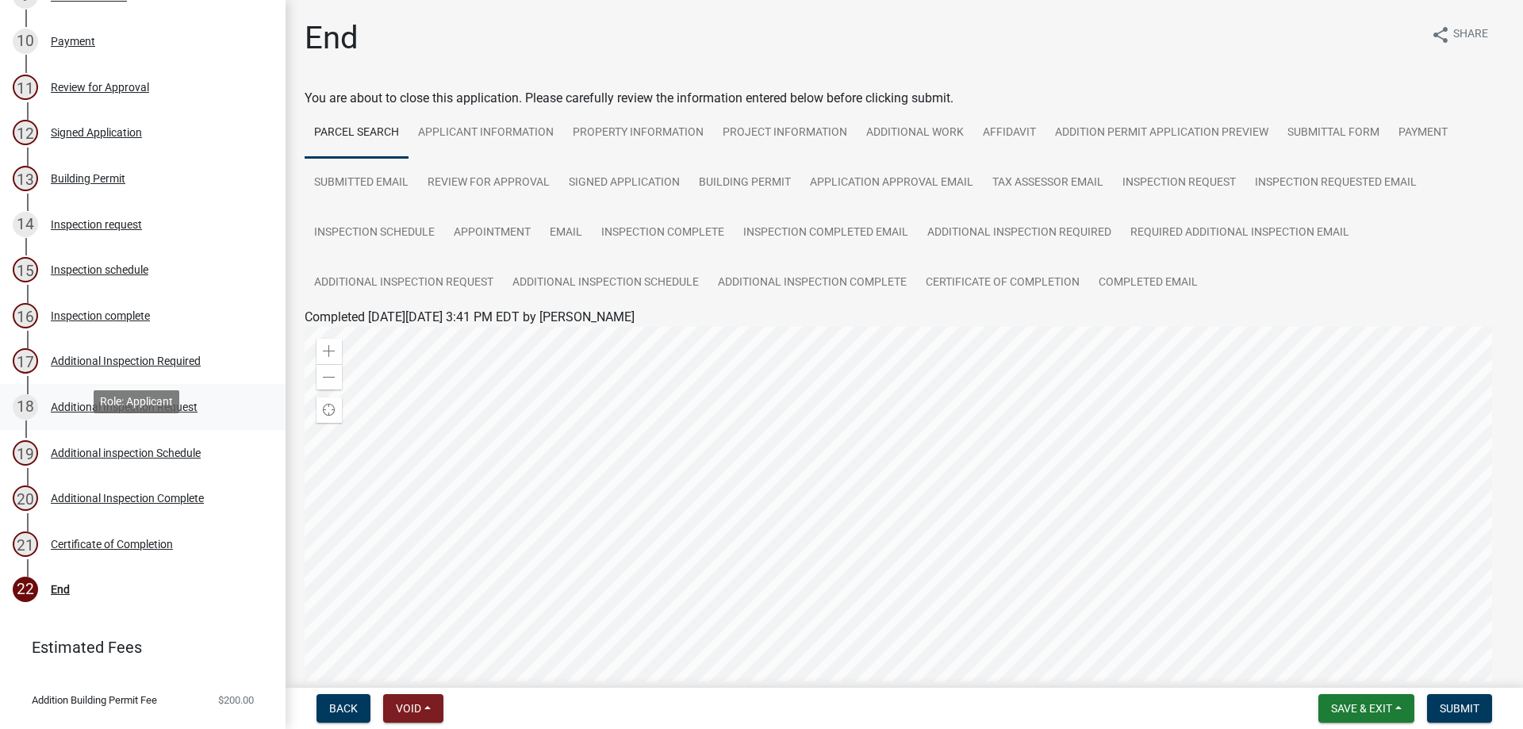
scroll to position [711, 0]
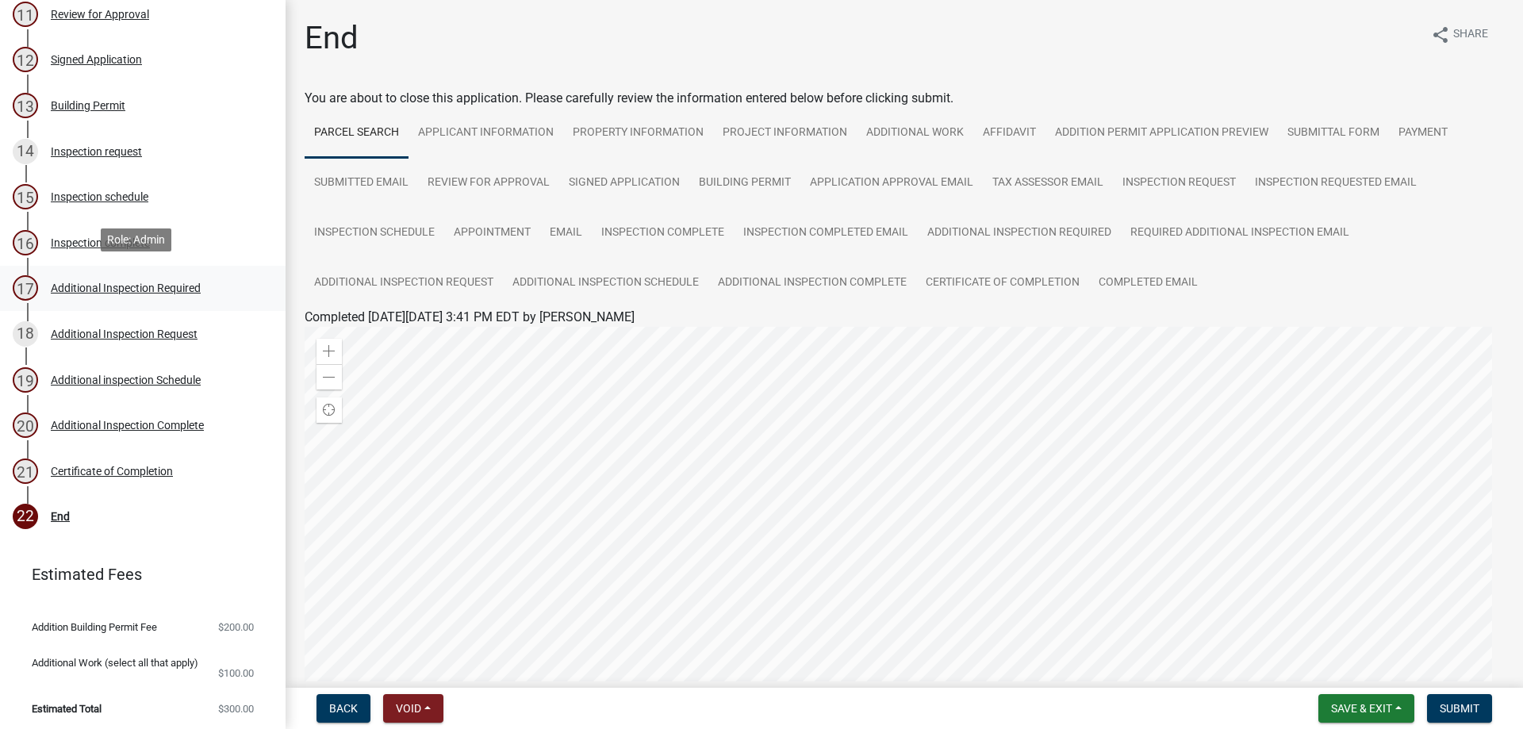
click at [152, 286] on div "Additional Inspection Required" at bounding box center [126, 287] width 150 height 11
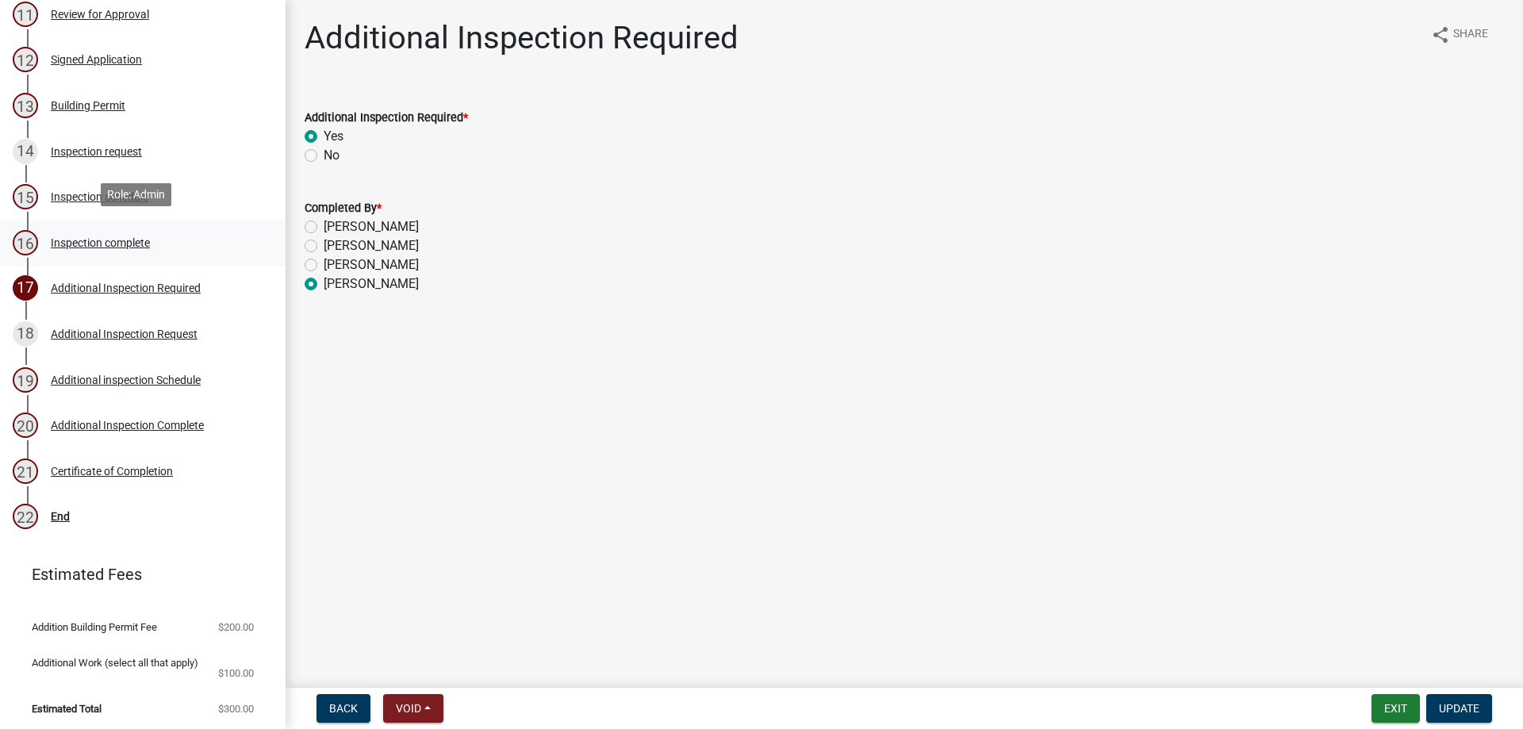
click at [59, 241] on div "Inspection complete" at bounding box center [100, 242] width 99 height 11
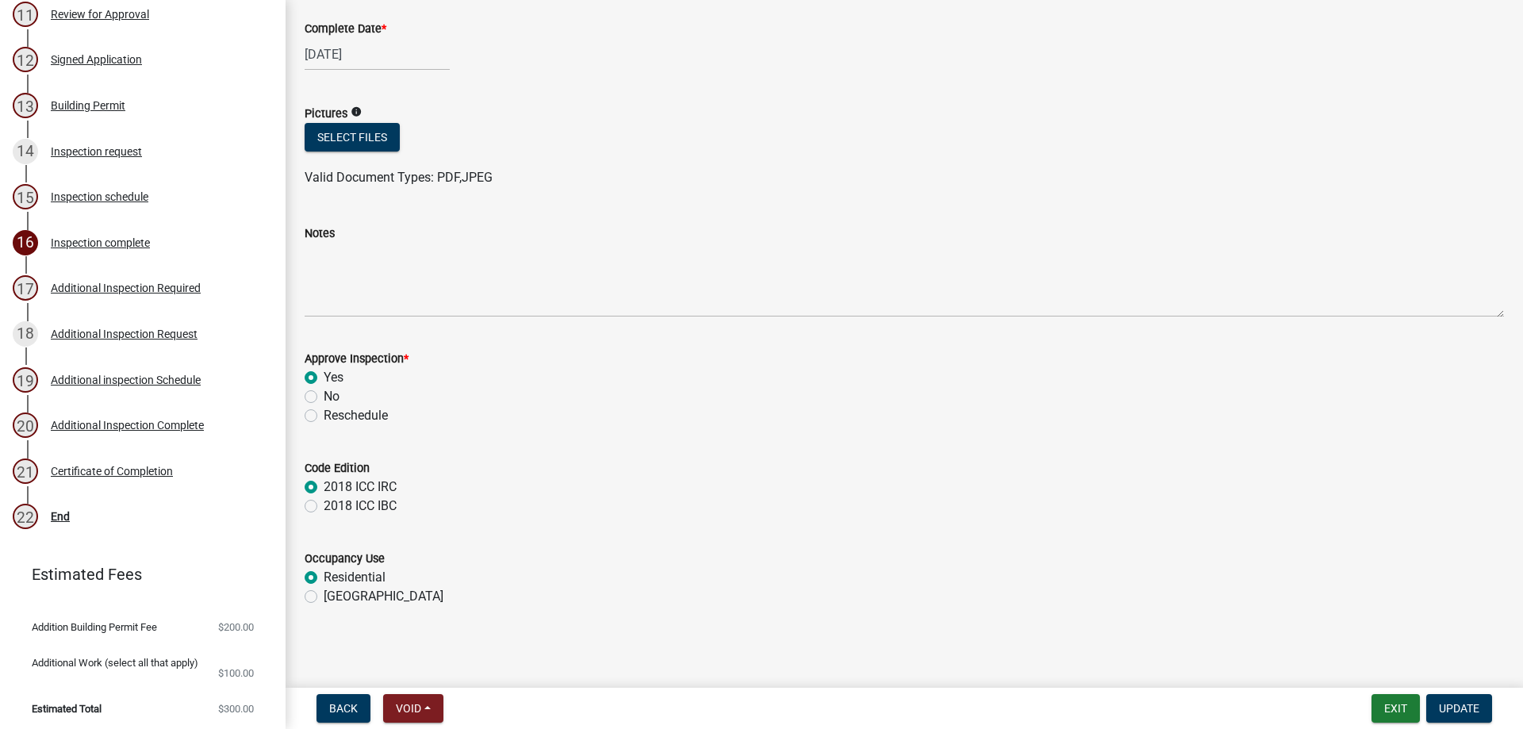
scroll to position [93, 0]
click at [171, 335] on div "Additional Inspection Request" at bounding box center [124, 333] width 147 height 11
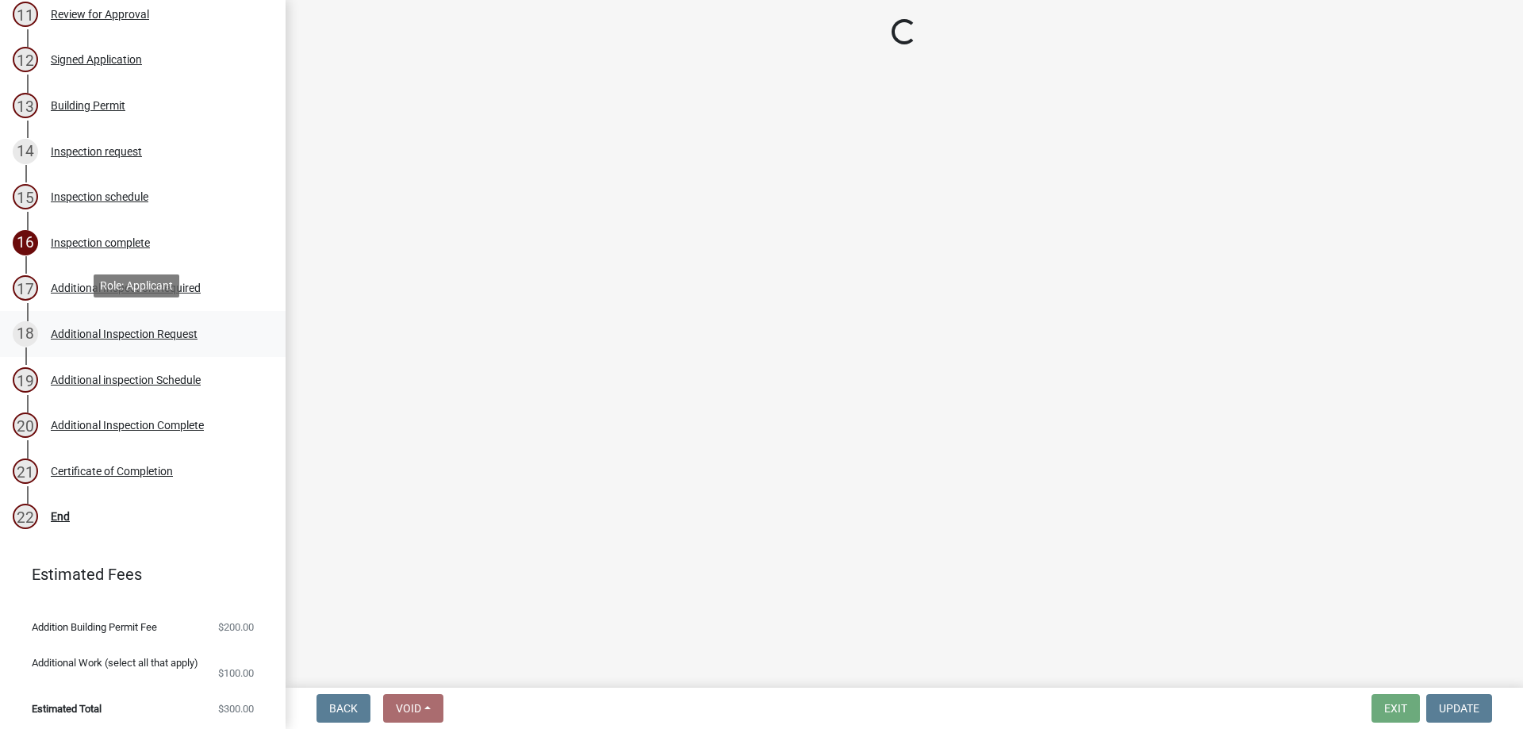
scroll to position [0, 0]
select select "b89b69e1-ba49-4fa2-841b-ffb59684d0ab"
select select "44bdf430-1a3a-47d8-9d8c-80039791f414"
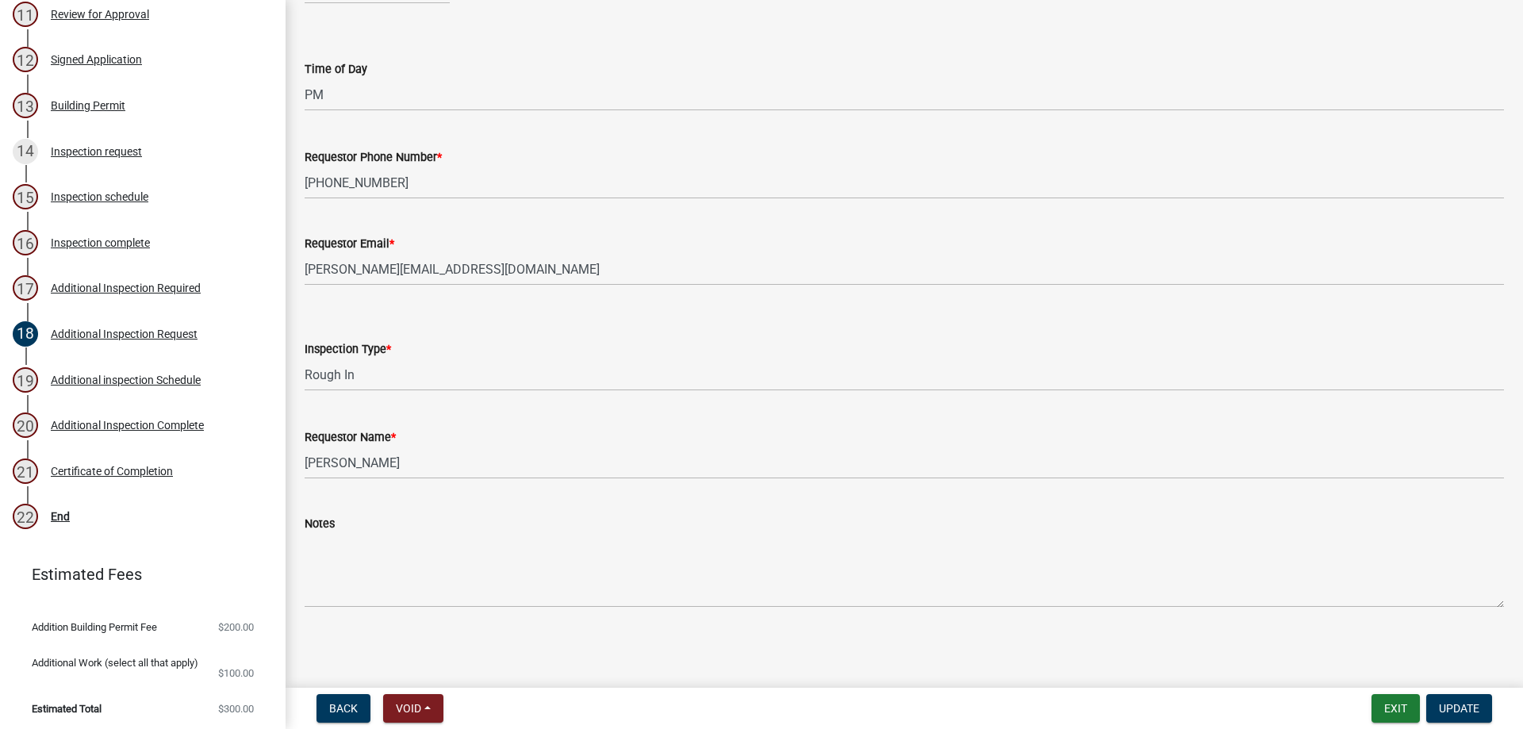
scroll to position [159, 0]
click at [91, 466] on div "Certificate of Completion" at bounding box center [112, 471] width 122 height 11
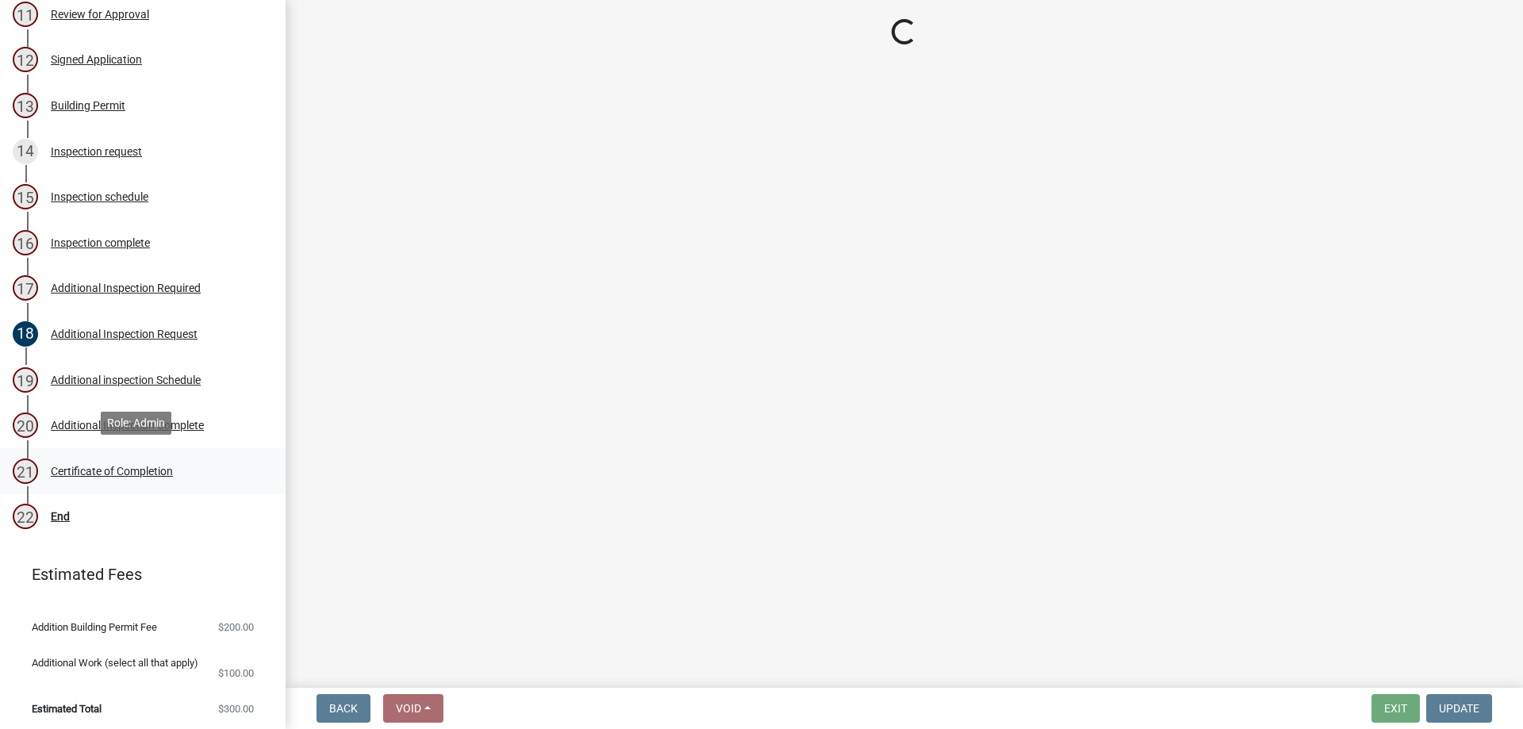
scroll to position [0, 0]
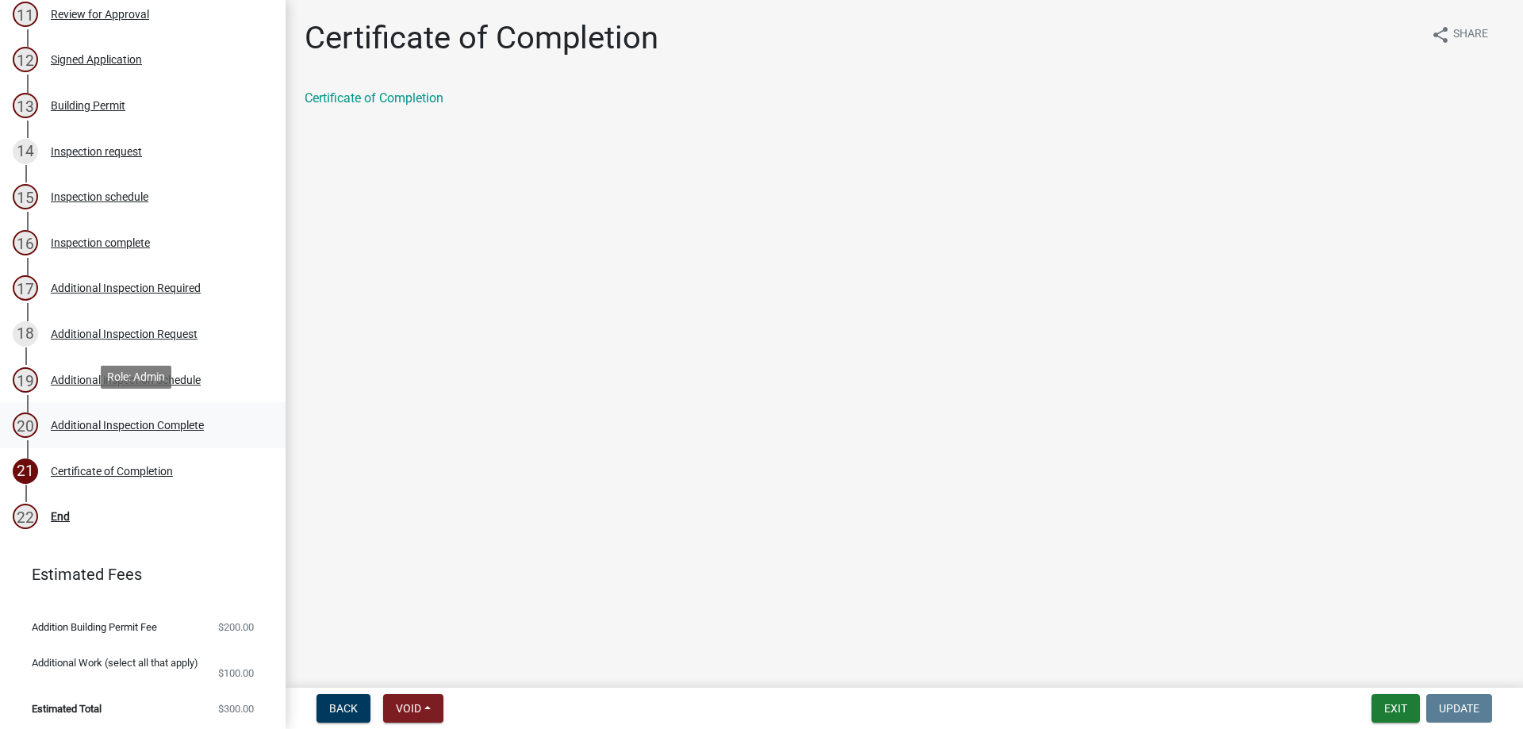
click at [73, 427] on div "Additional Inspection Complete" at bounding box center [127, 425] width 153 height 11
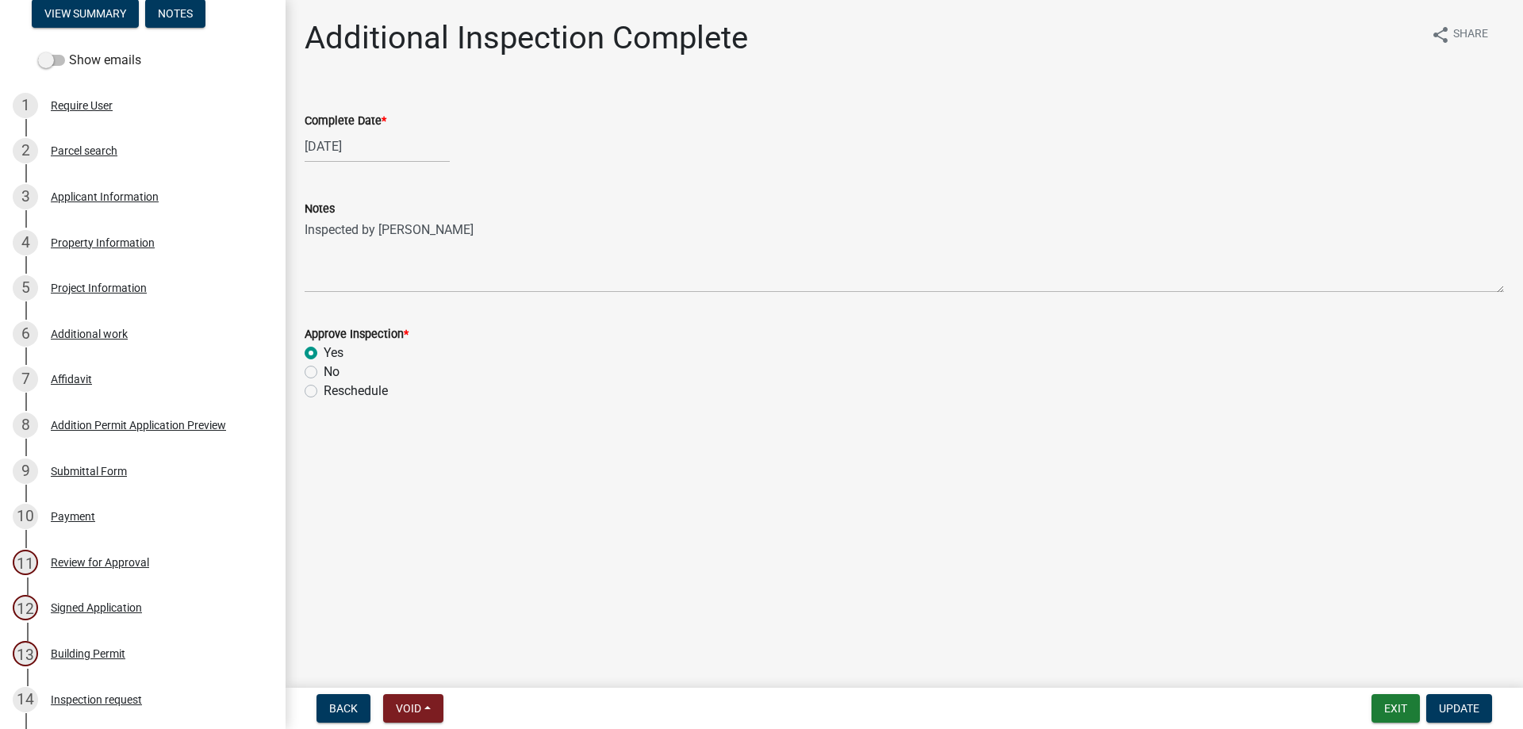
scroll to position [76, 0]
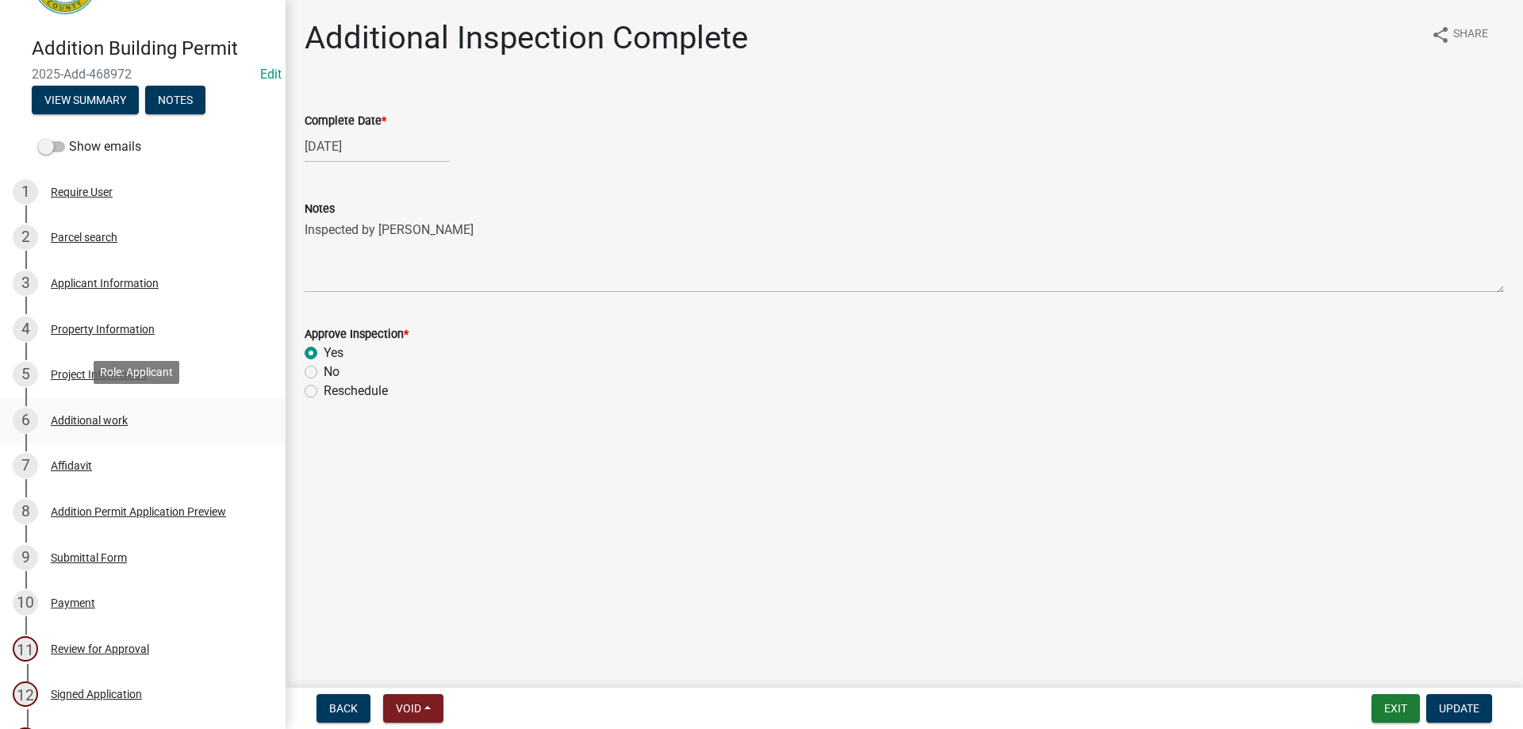
click at [87, 423] on div "6 Additional work" at bounding box center [136, 420] width 247 height 25
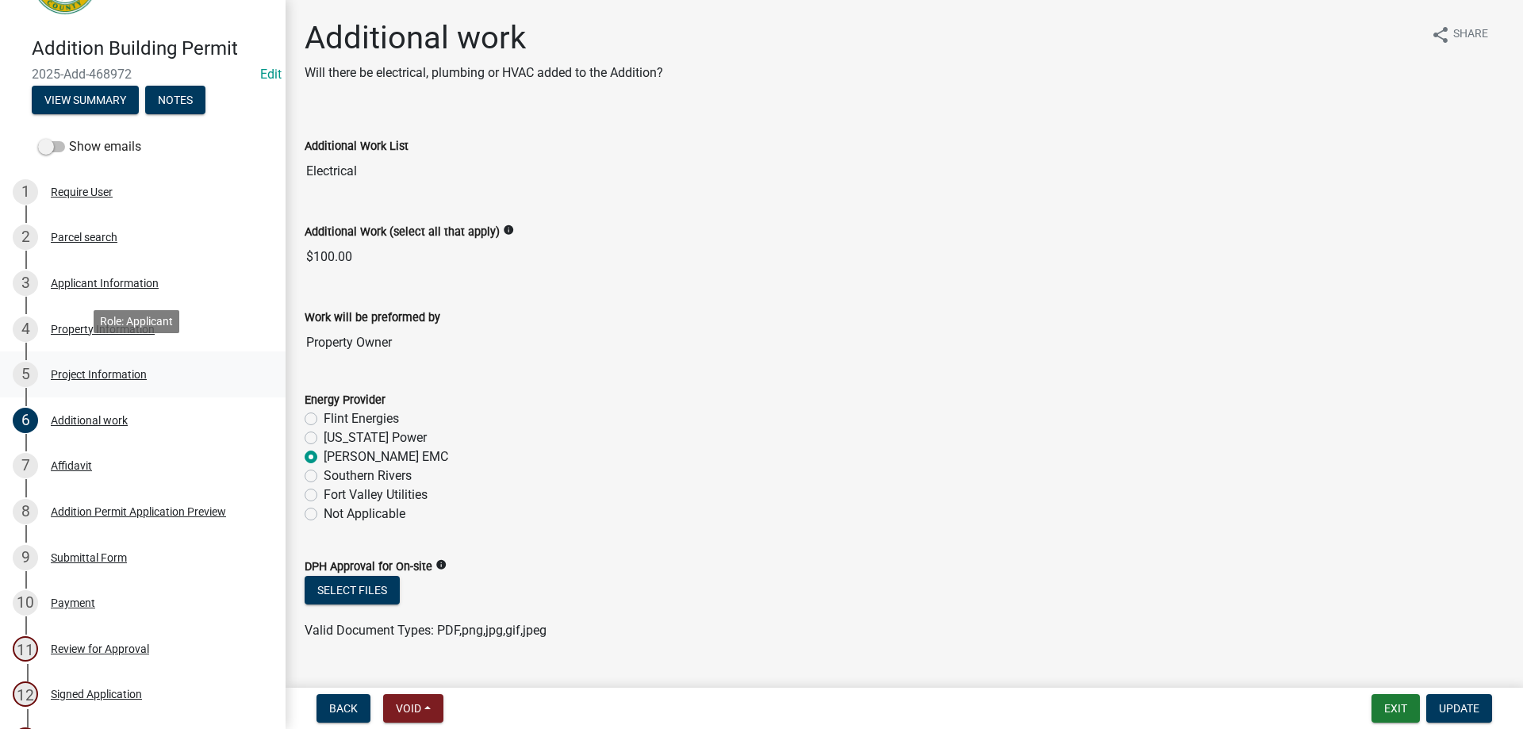
scroll to position [155, 0]
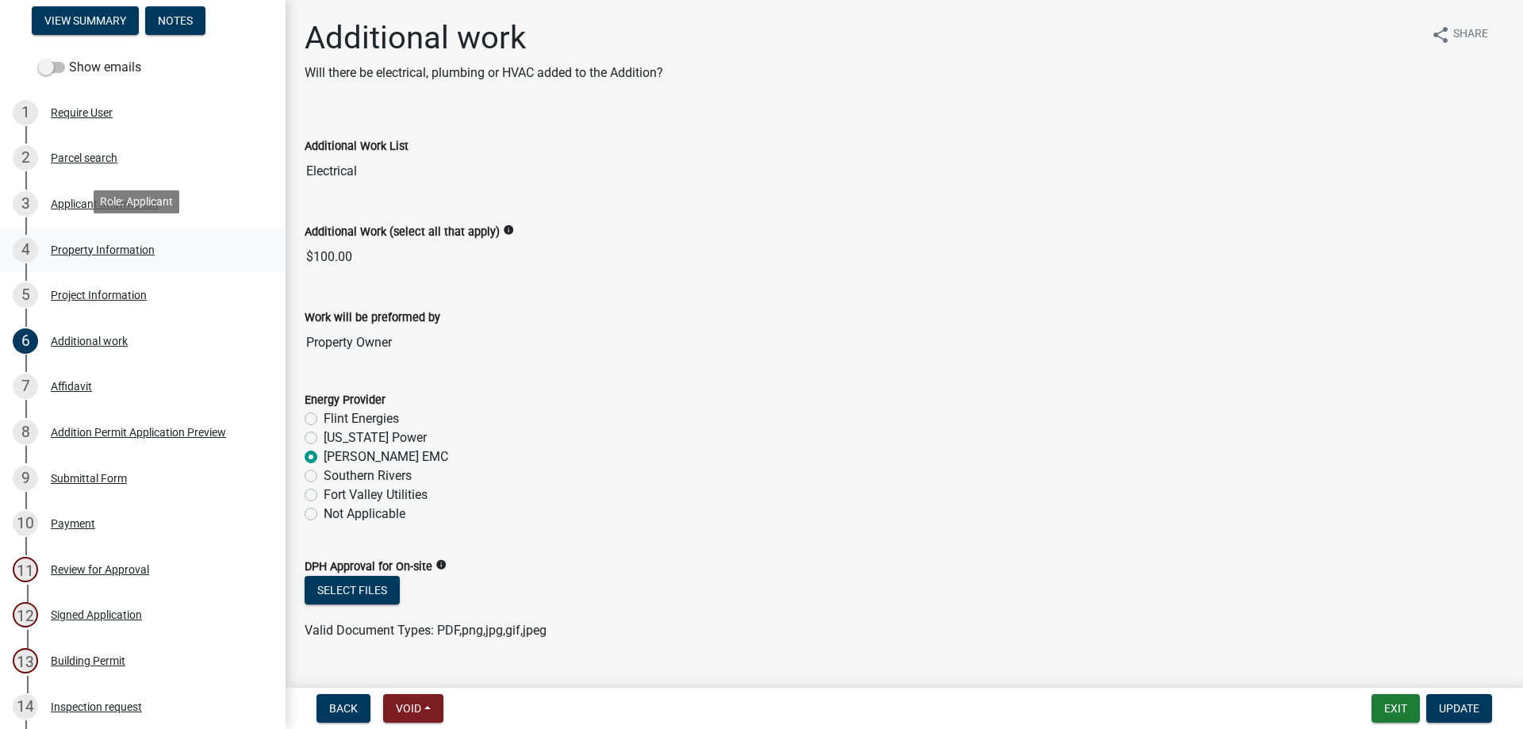
click at [90, 245] on div "Property Information" at bounding box center [103, 249] width 104 height 11
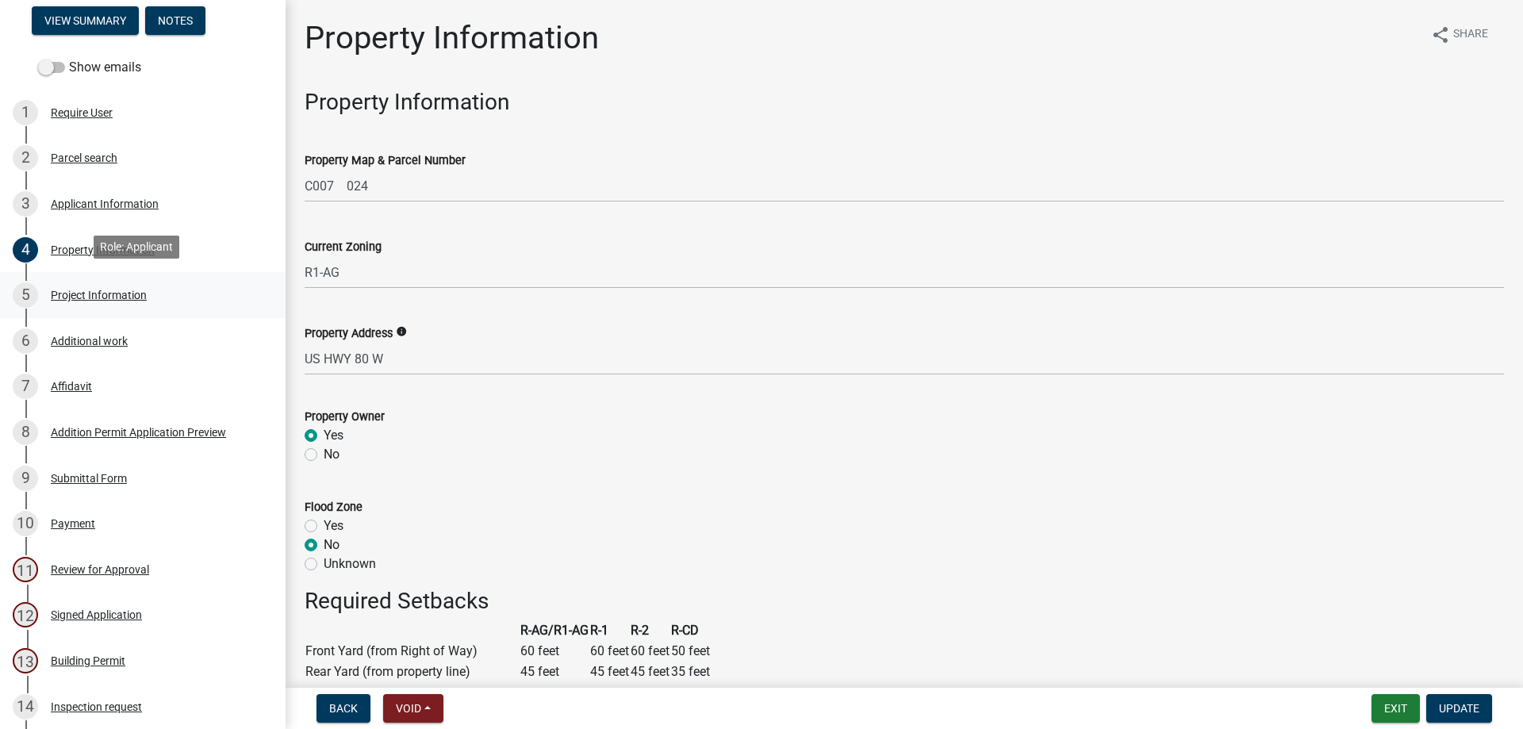
click at [87, 289] on div "Project Information" at bounding box center [99, 294] width 96 height 11
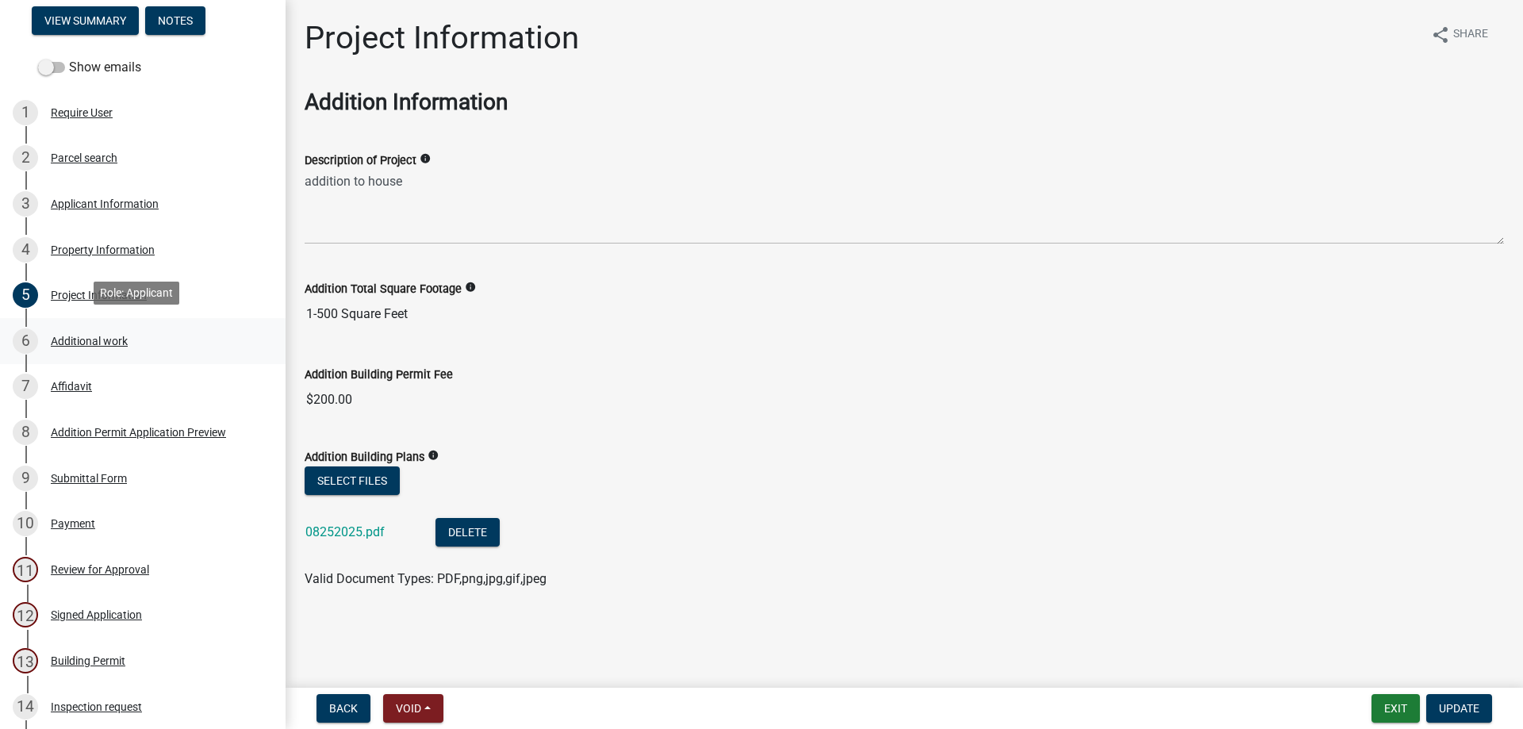
click at [85, 339] on div "Additional work" at bounding box center [89, 340] width 77 height 11
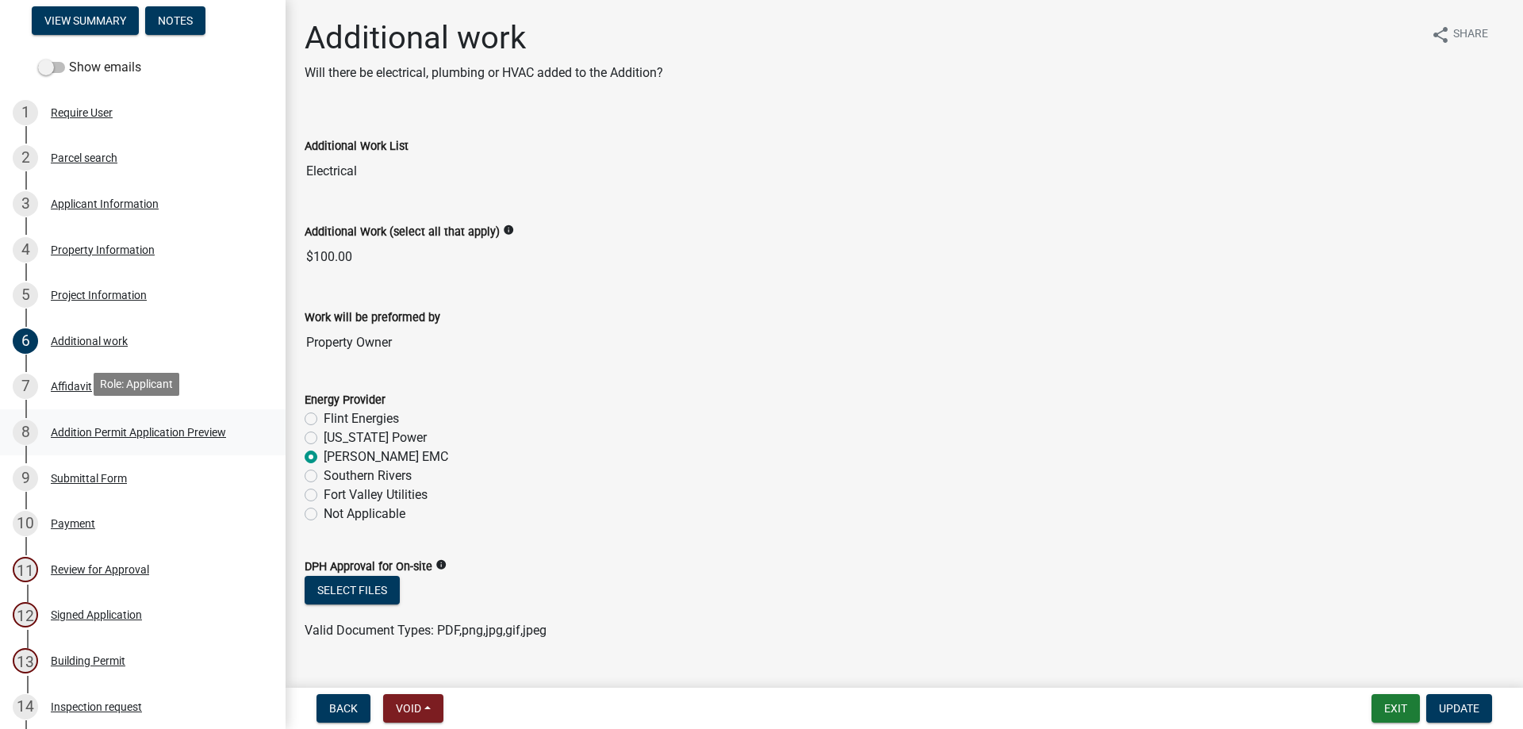
click at [93, 435] on div "8 Addition Permit Application Preview" at bounding box center [136, 432] width 247 height 25
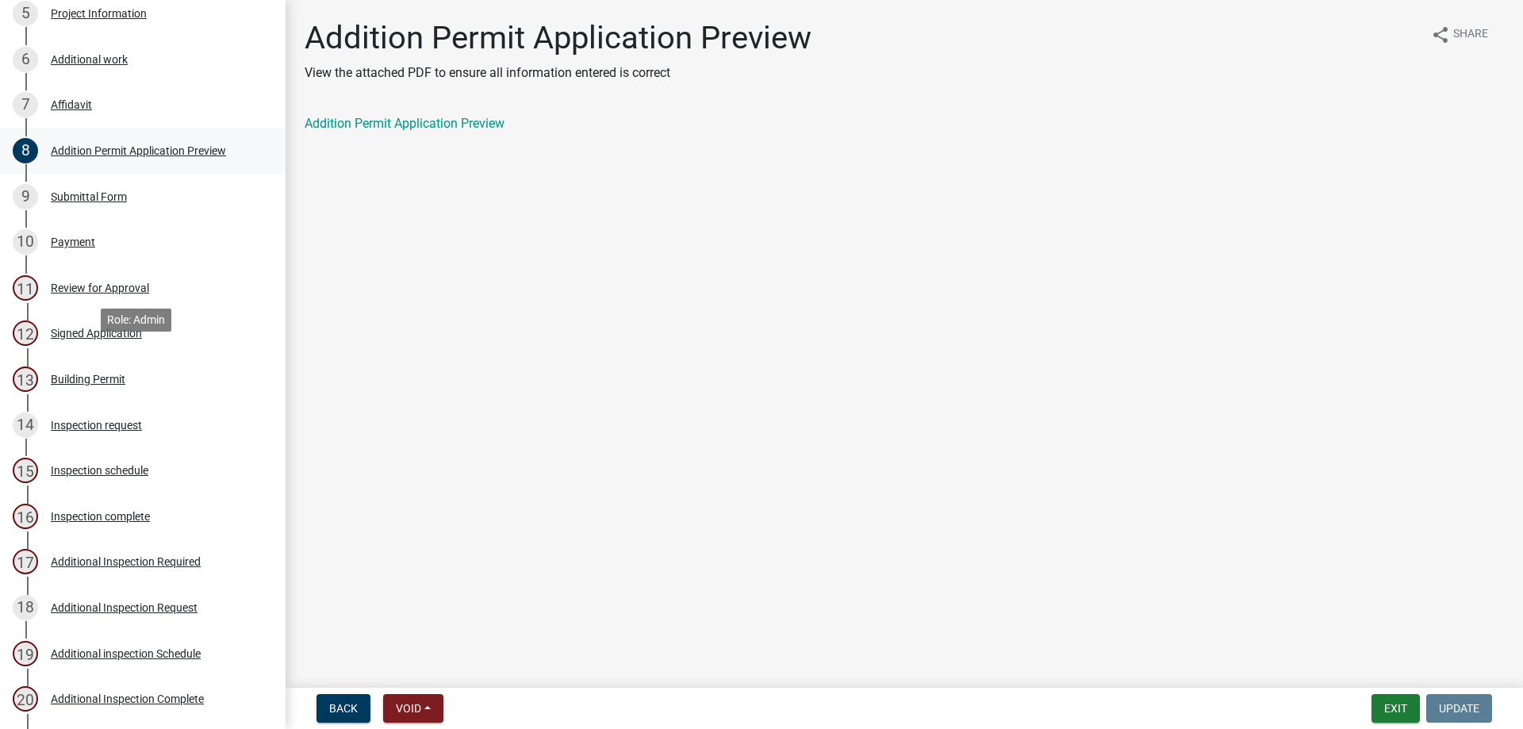
scroll to position [473, 0]
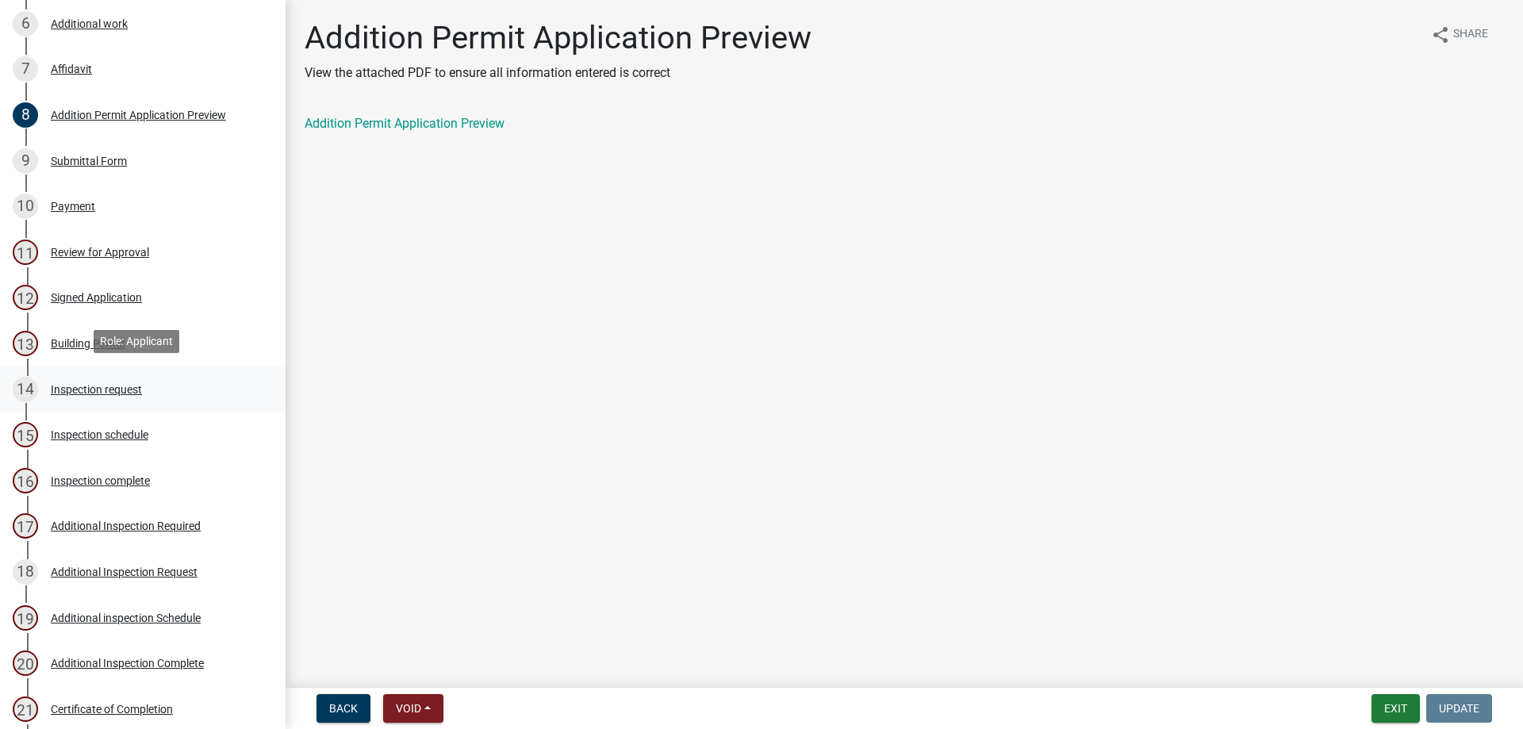
click at [68, 384] on div "Inspection request" at bounding box center [96, 389] width 91 height 11
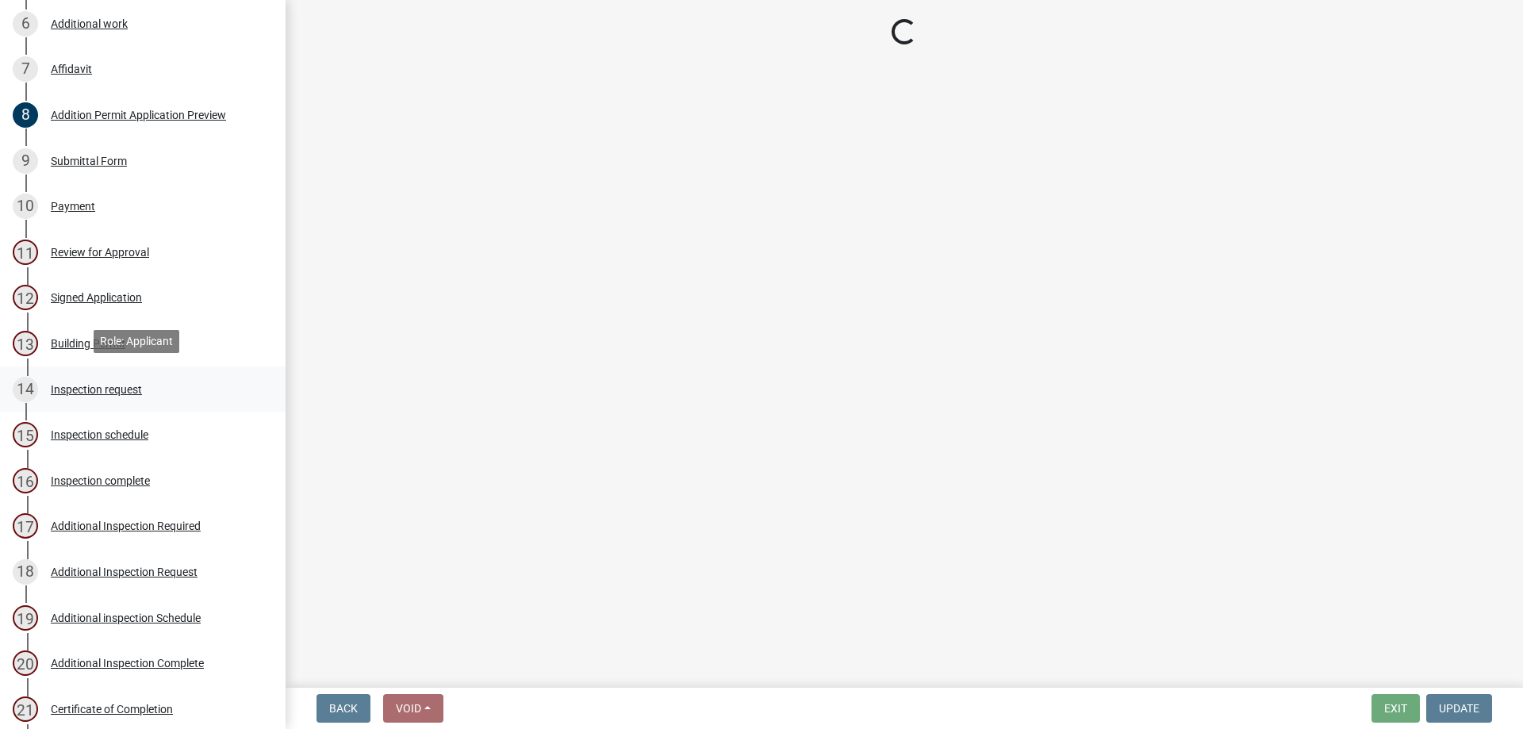
select select "cd8b4e5b-1e2f-41a9-9e41-35cf84ce3714"
select select "5655cea4-3c12-4d0c-ac3c-c9ddbb42a69d"
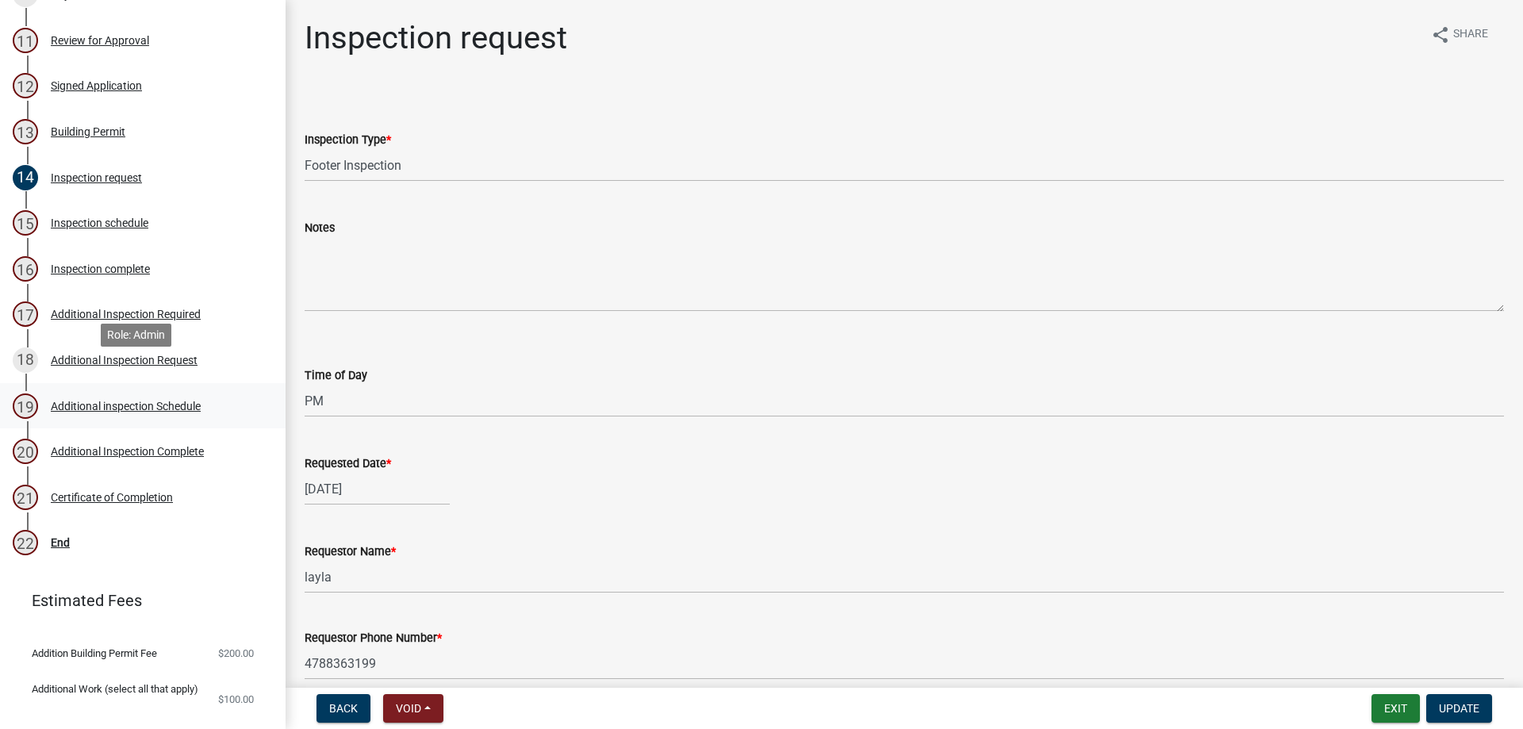
scroll to position [711, 0]
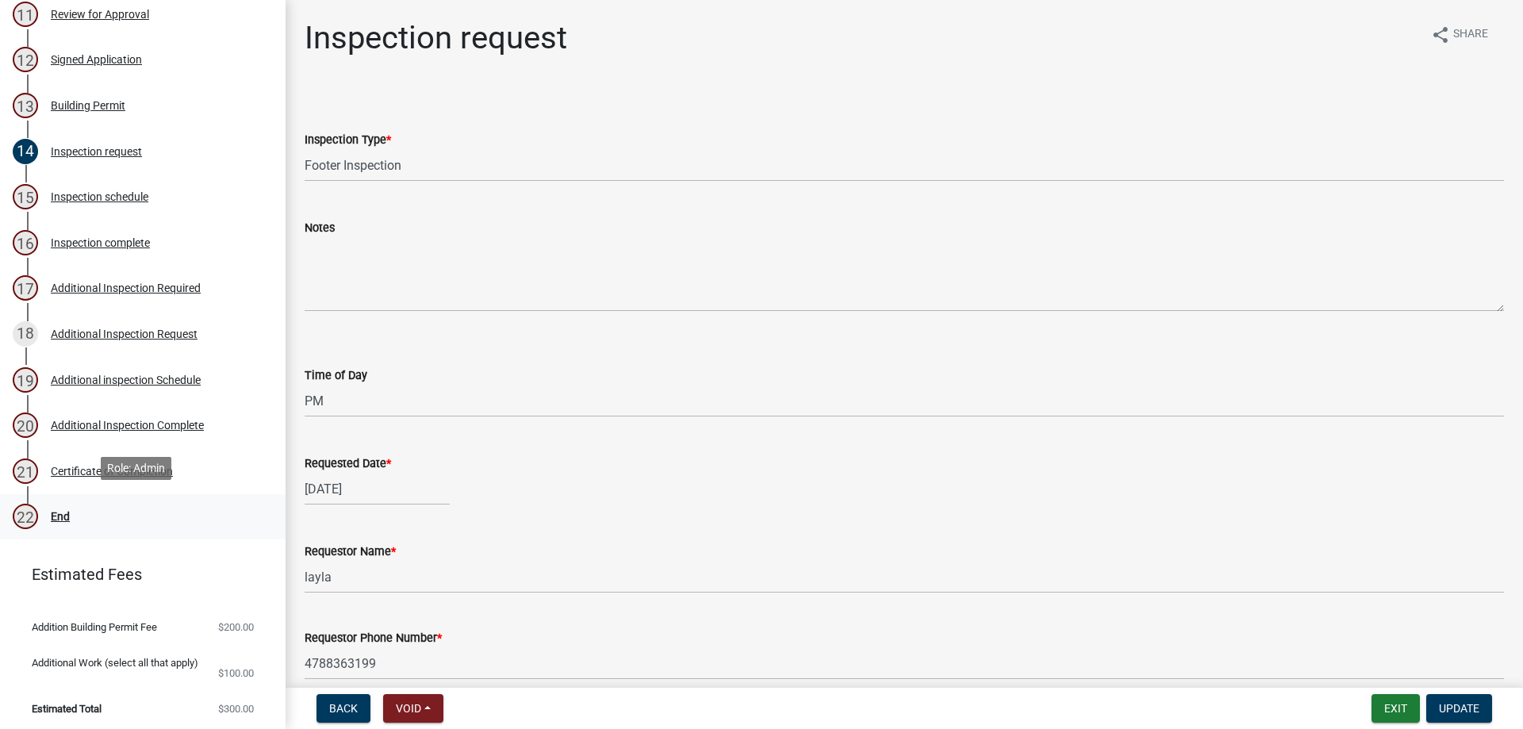
click at [52, 512] on div "End" at bounding box center [60, 516] width 19 height 11
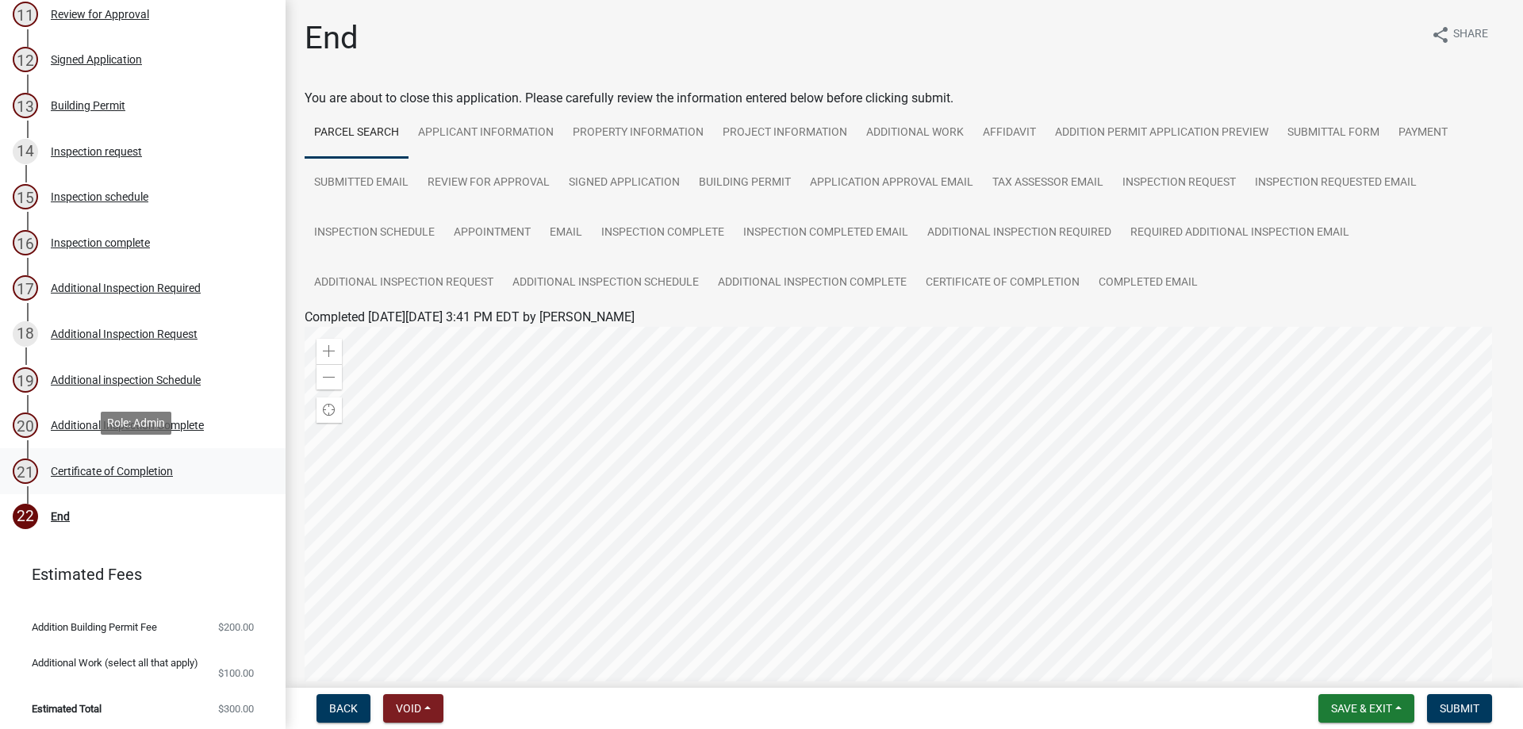
click at [56, 469] on div "Certificate of Completion" at bounding box center [112, 471] width 122 height 11
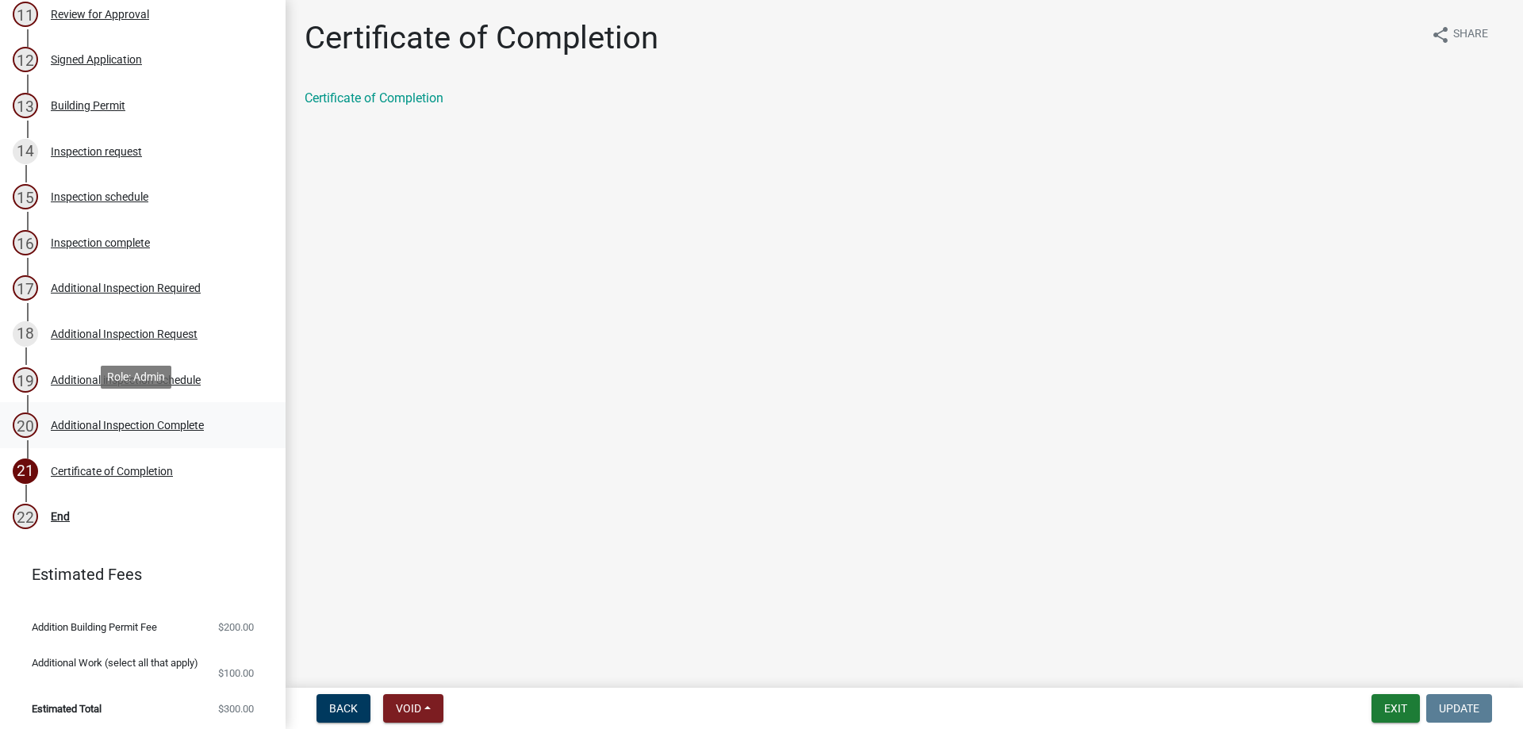
click at [83, 421] on div "Additional Inspection Complete" at bounding box center [127, 425] width 153 height 11
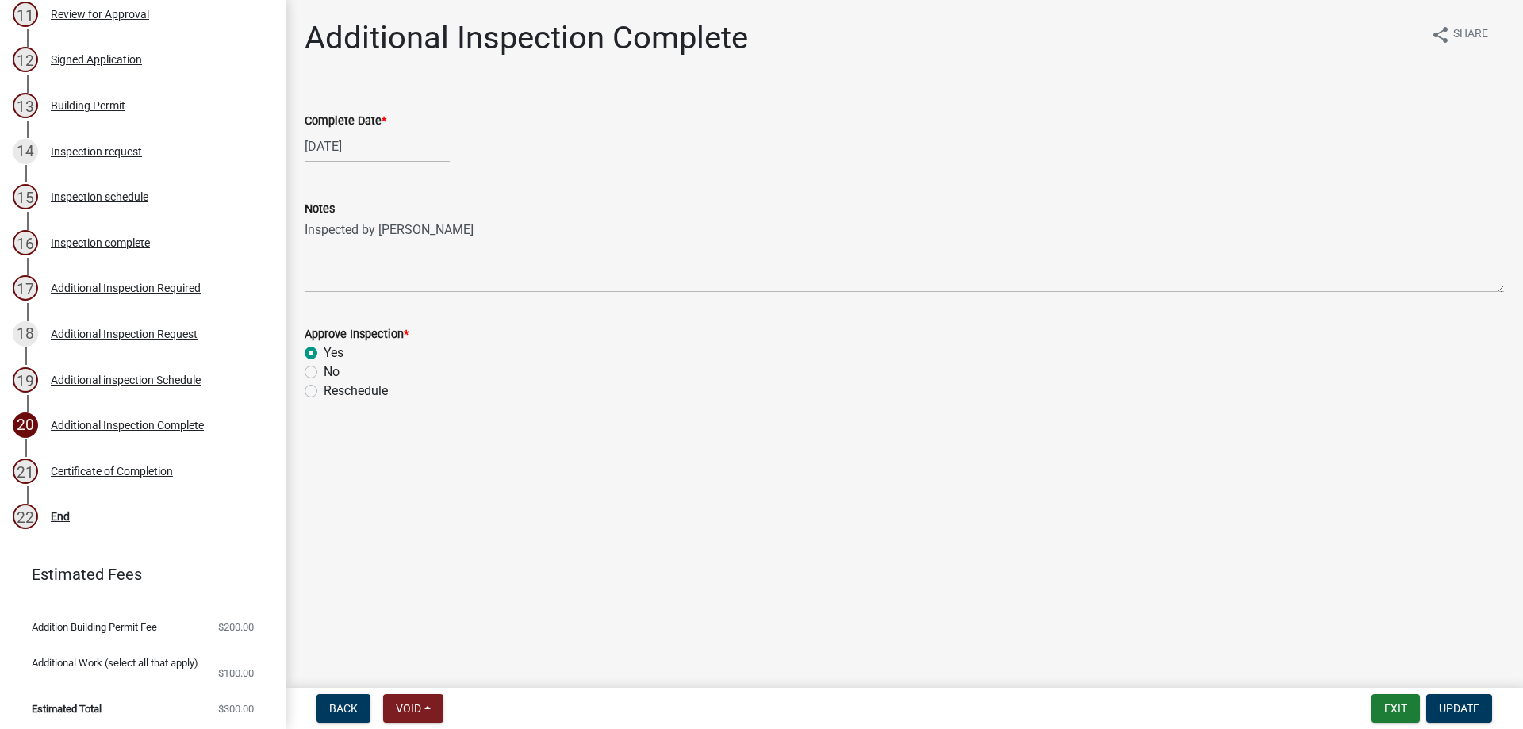
click at [324, 392] on label "Reschedule" at bounding box center [356, 390] width 64 height 19
click at [324, 392] on input "Reschedule" at bounding box center [329, 386] width 10 height 10
radio input "true"
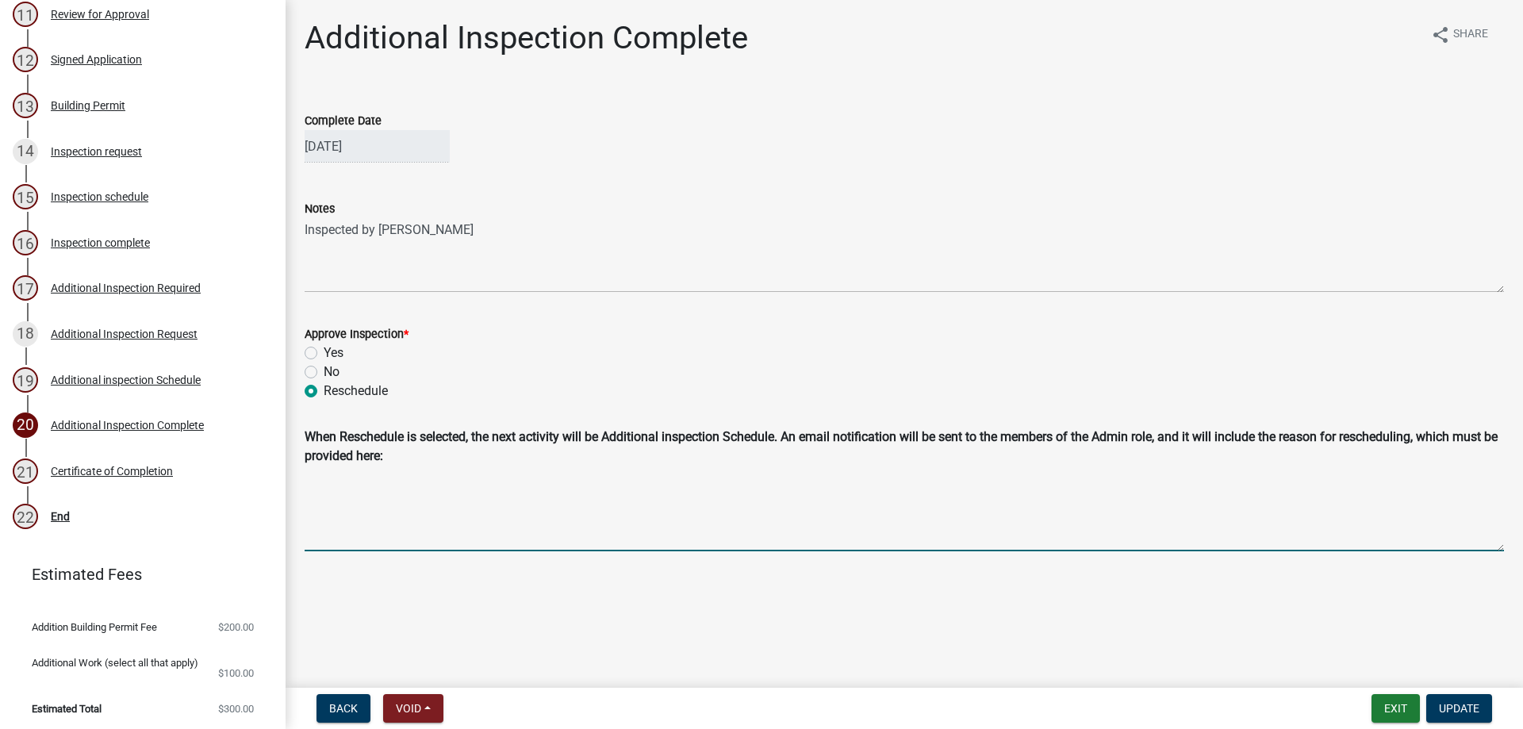
click at [489, 533] on textarea "Reschedule Reason" at bounding box center [904, 511] width 1199 height 79
type textarea "The rough in inspection was completed by the final has not been completed."
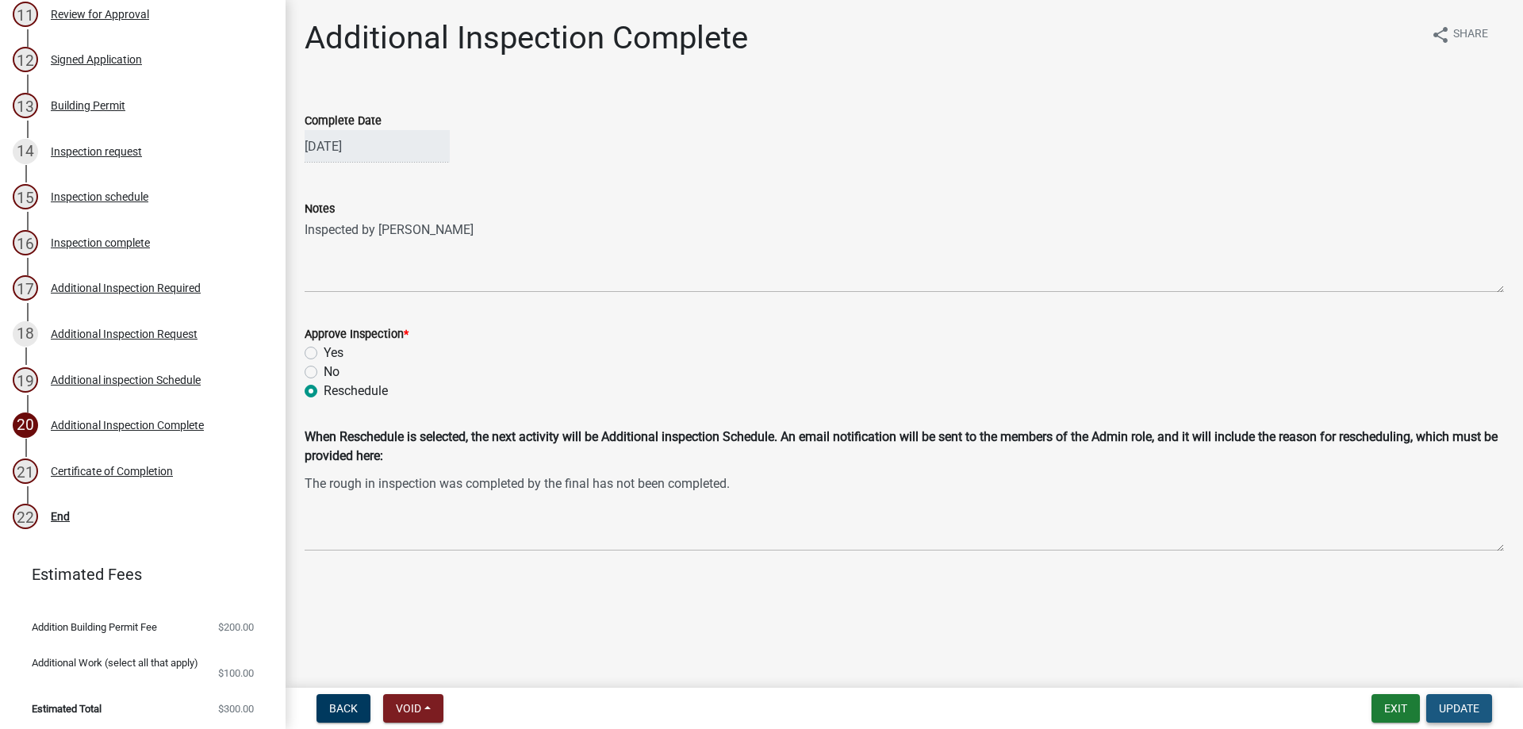
click at [1463, 710] on span "Update" at bounding box center [1459, 708] width 40 height 13
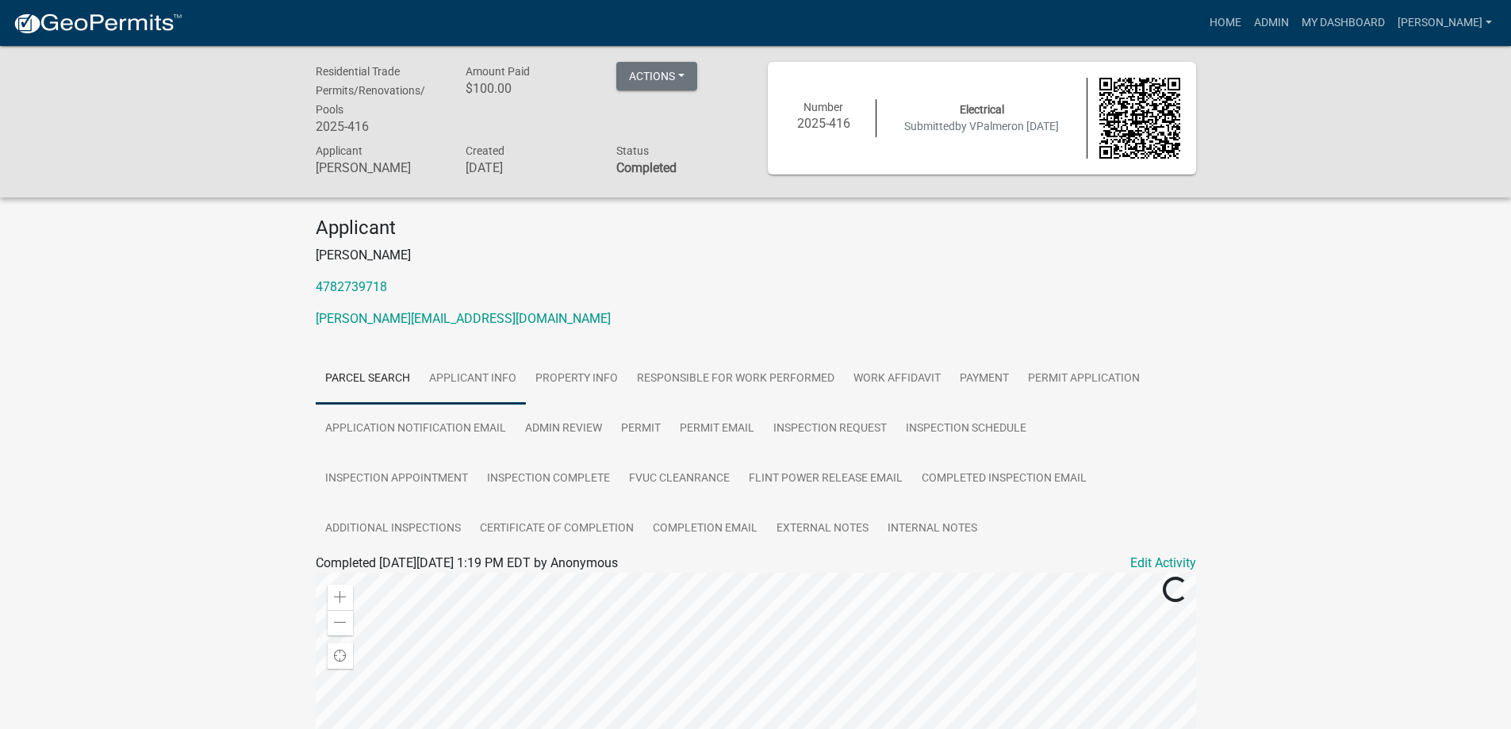
click at [474, 383] on link "Applicant Info" at bounding box center [473, 379] width 106 height 51
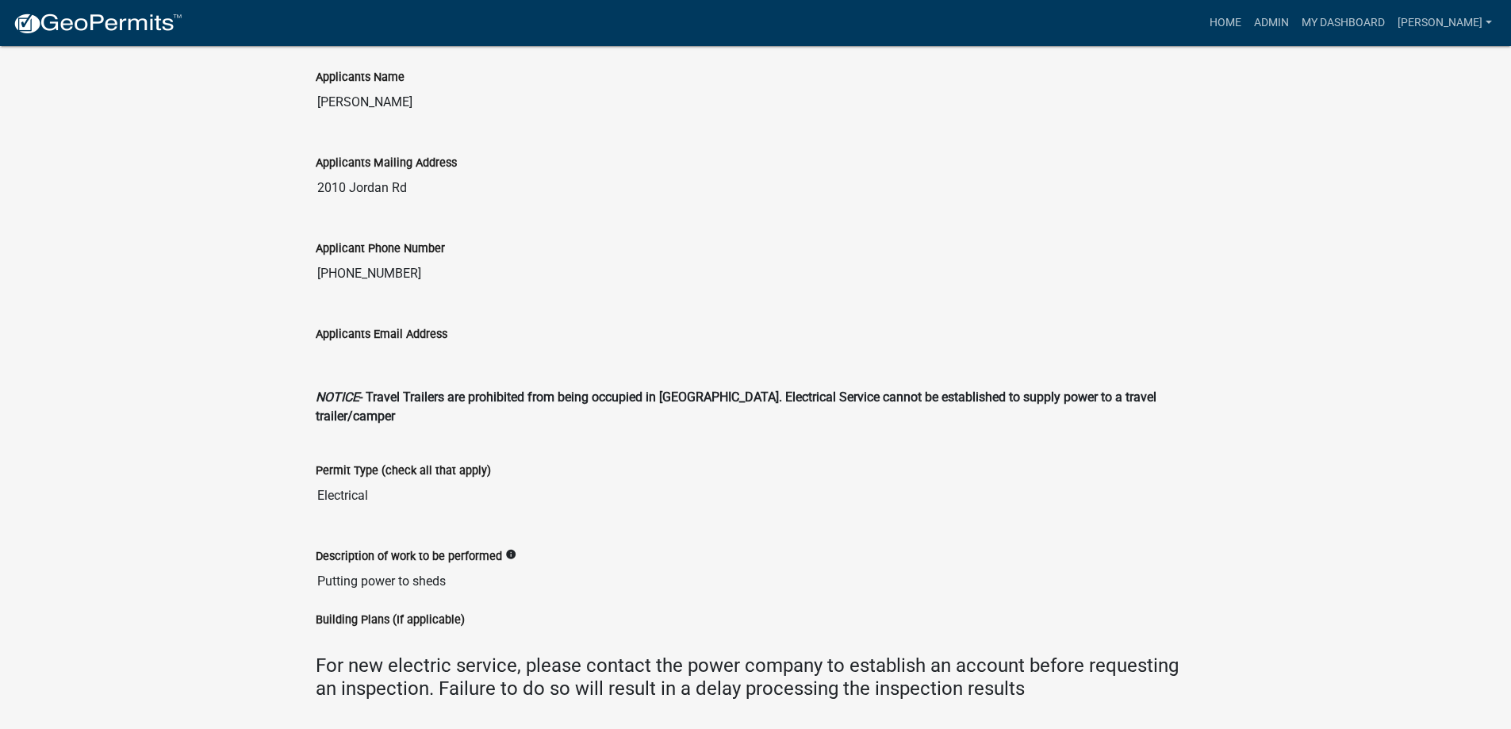
scroll to position [476, 0]
